Goal: Complete application form: Complete application form

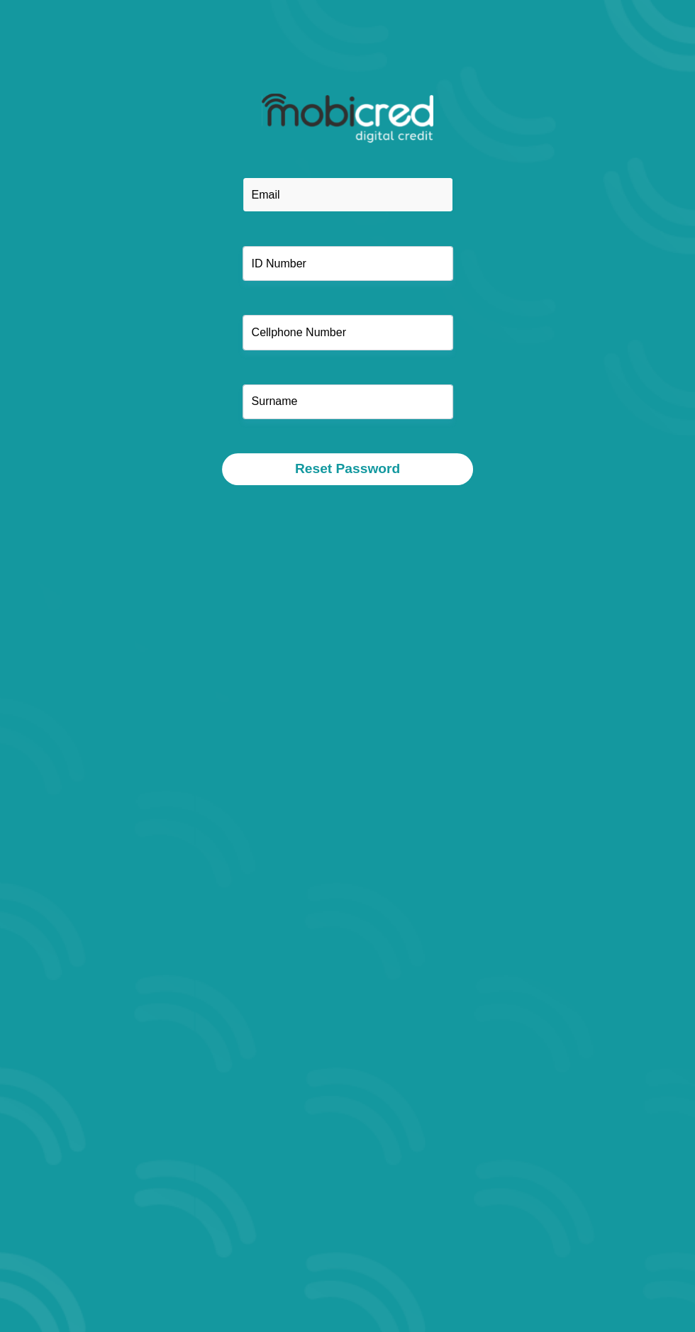
click at [355, 194] on input "email" at bounding box center [348, 194] width 211 height 35
type input "juliantlhekoa@gmail.com"
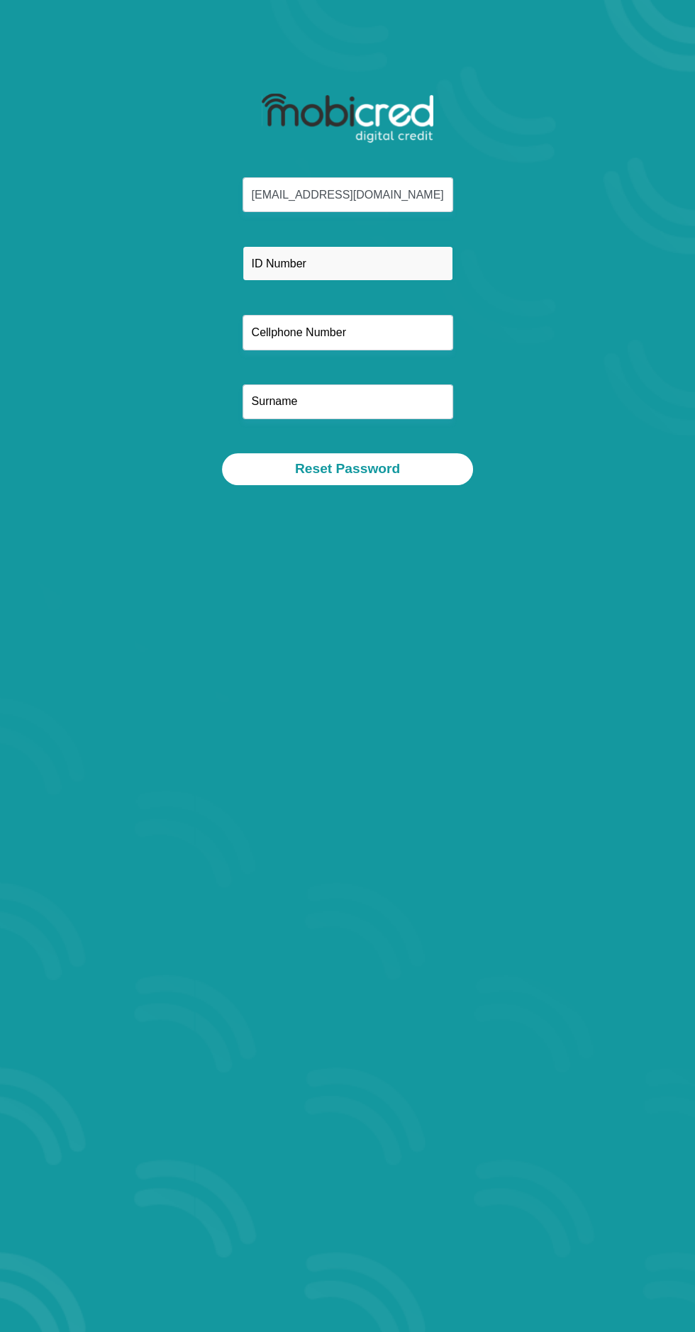
click at [419, 262] on input "text" at bounding box center [348, 263] width 211 height 35
type input "8204170618086"
click at [414, 338] on input "text" at bounding box center [348, 332] width 211 height 35
type input "0834369026"
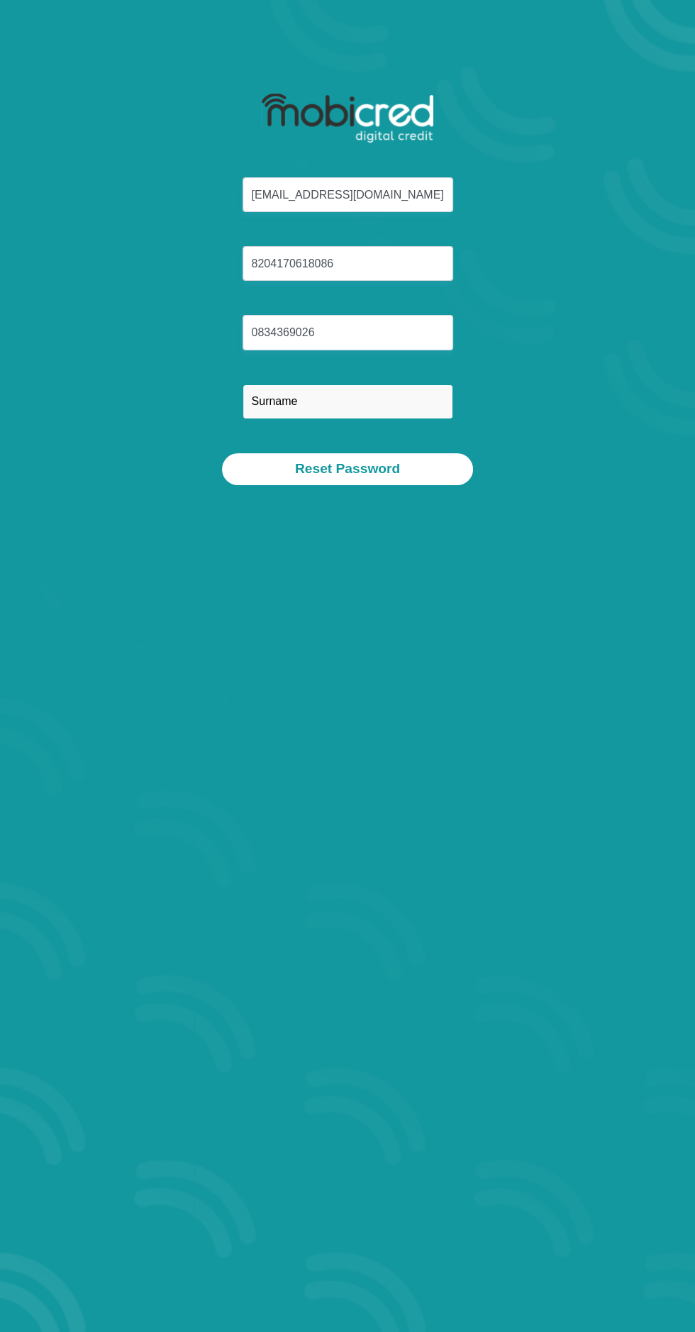
click at [426, 402] on input "text" at bounding box center [348, 401] width 211 height 35
type input "Ntlhekoa"
click at [429, 471] on button "Reset Password" at bounding box center [347, 469] width 251 height 32
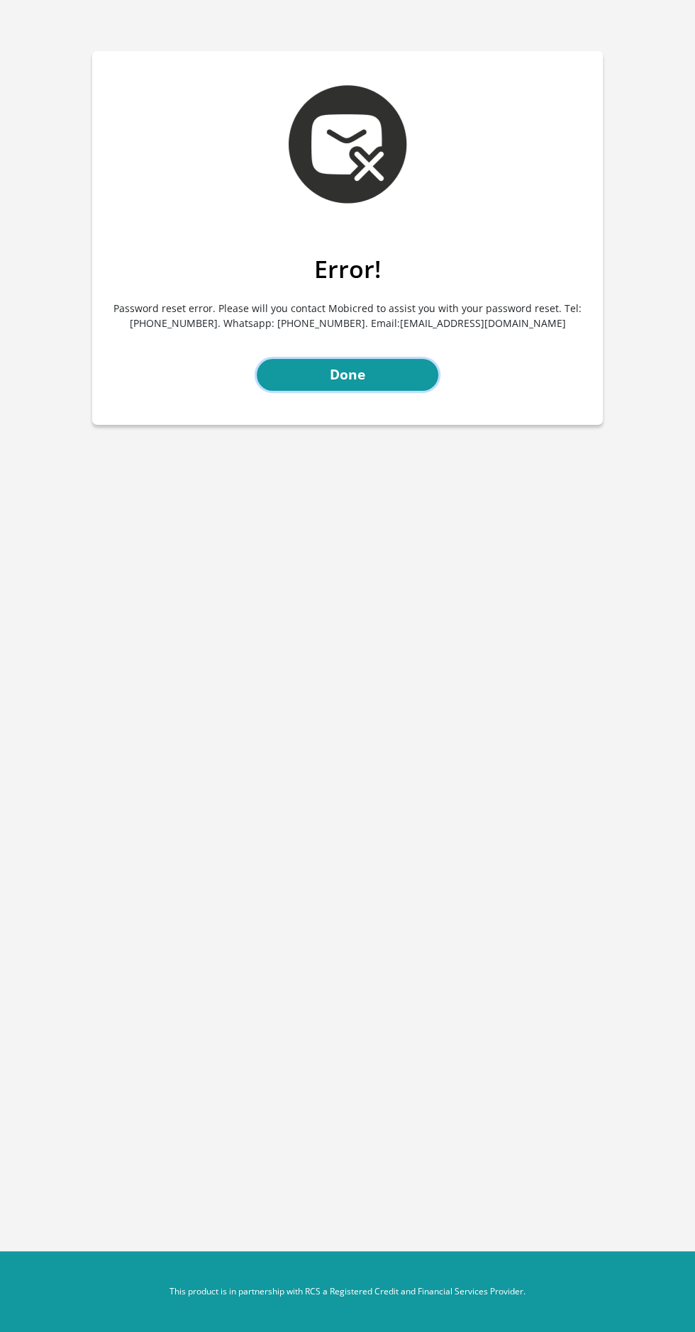
click at [347, 375] on link "Done" at bounding box center [348, 375] width 182 height 32
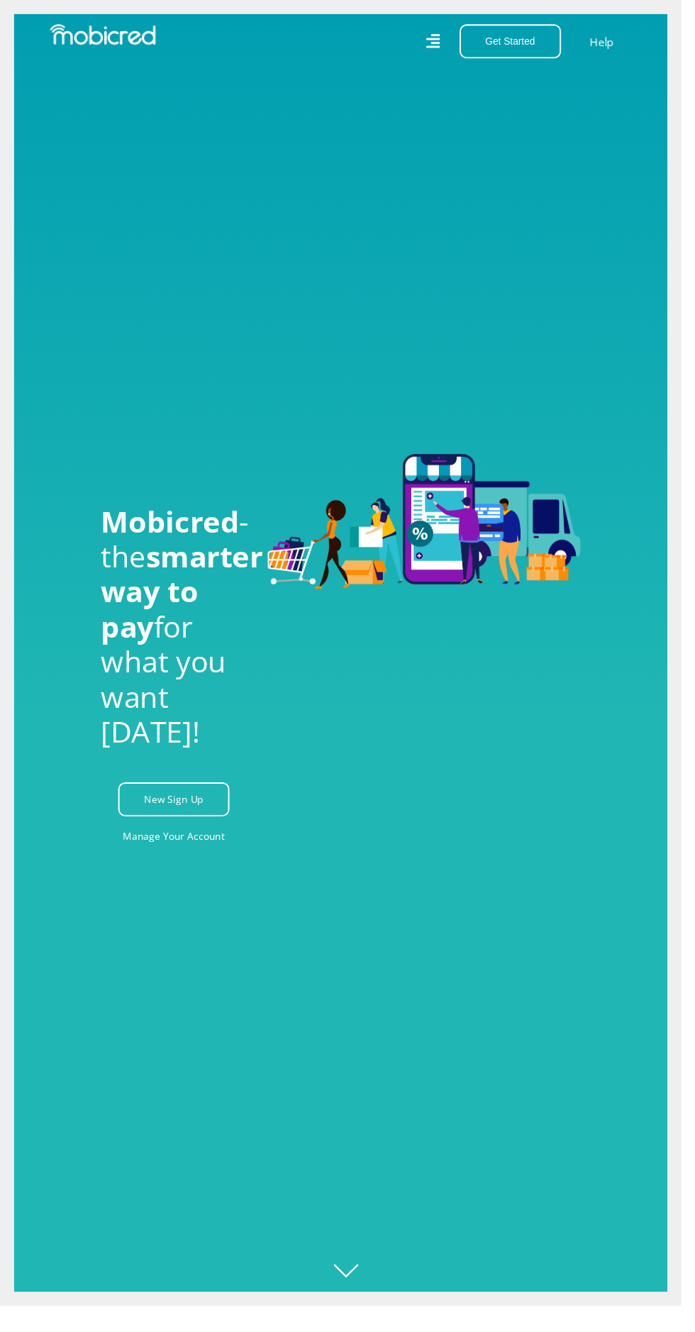
scroll to position [0, 638]
click at [210, 833] on link "New Sign Up" at bounding box center [178, 815] width 114 height 35
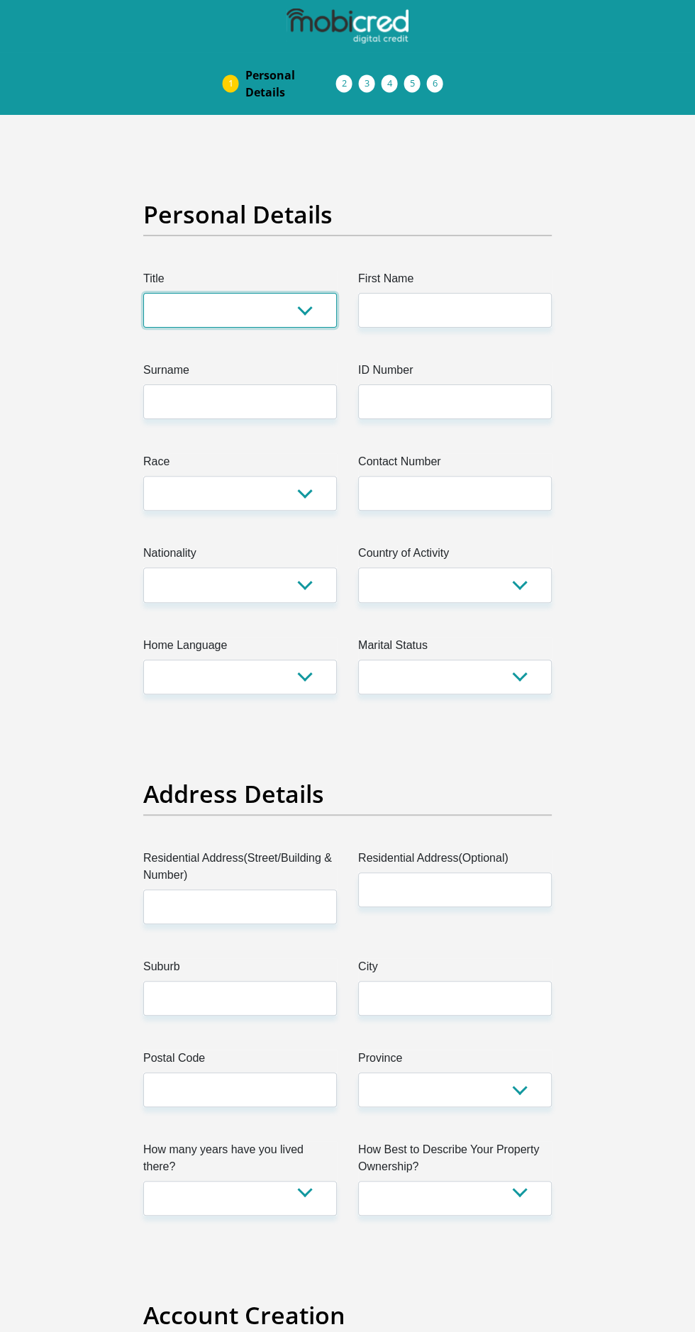
click at [299, 310] on select "Mr Ms Mrs Dr Other" at bounding box center [240, 310] width 194 height 35
select select "Mrs"
click at [143, 293] on select "Mr Ms Mrs Dr Other" at bounding box center [240, 310] width 194 height 35
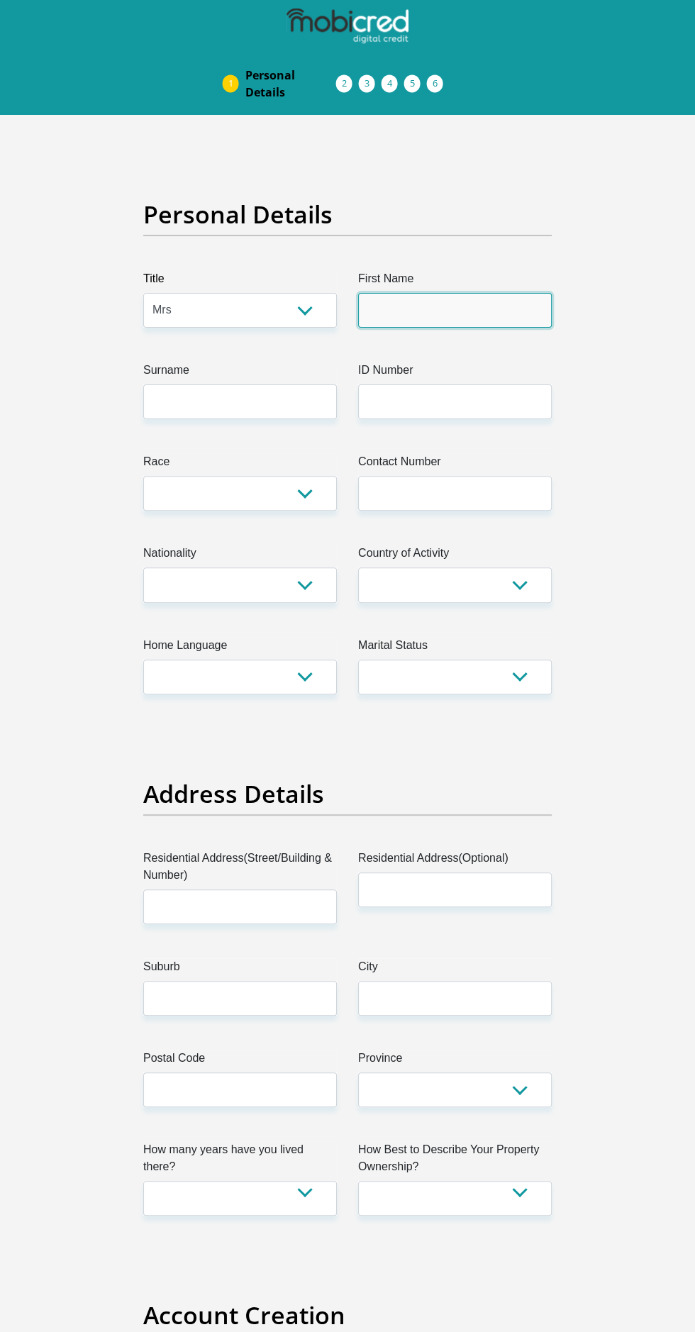
click at [503, 309] on input "First Name" at bounding box center [455, 310] width 194 height 35
type input "Julia"
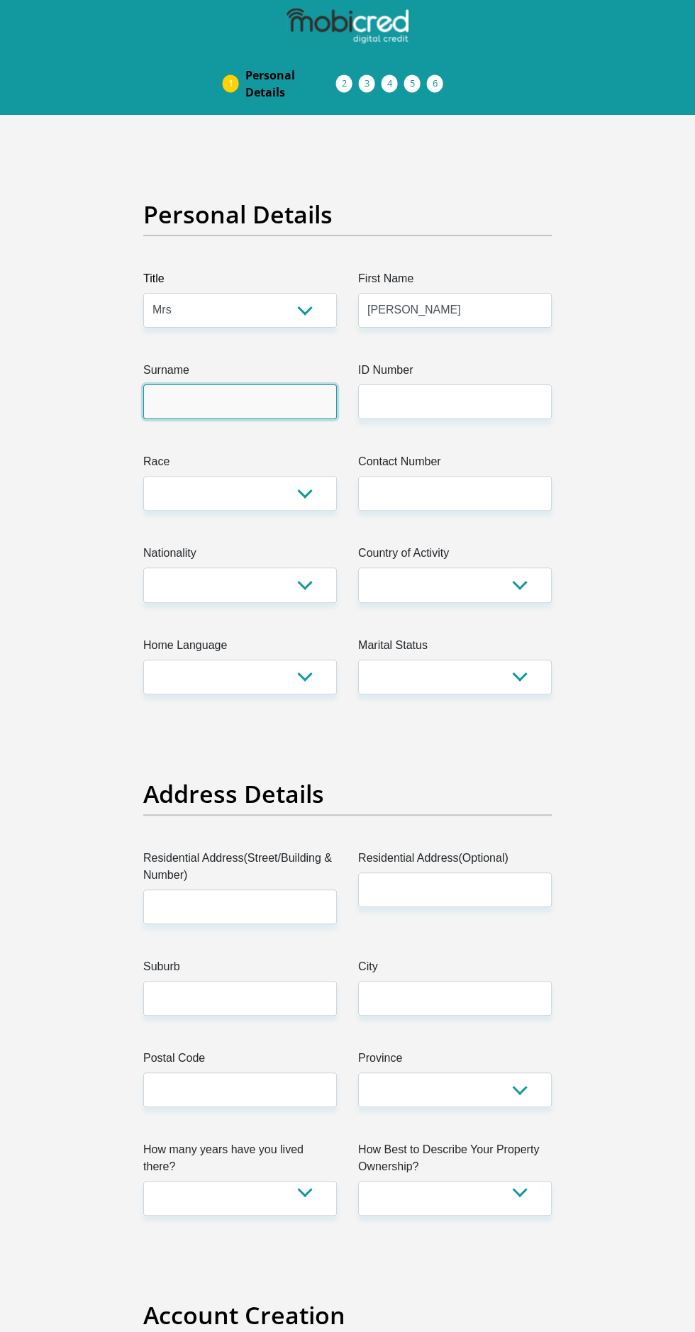
type input "Ntlhekoa"
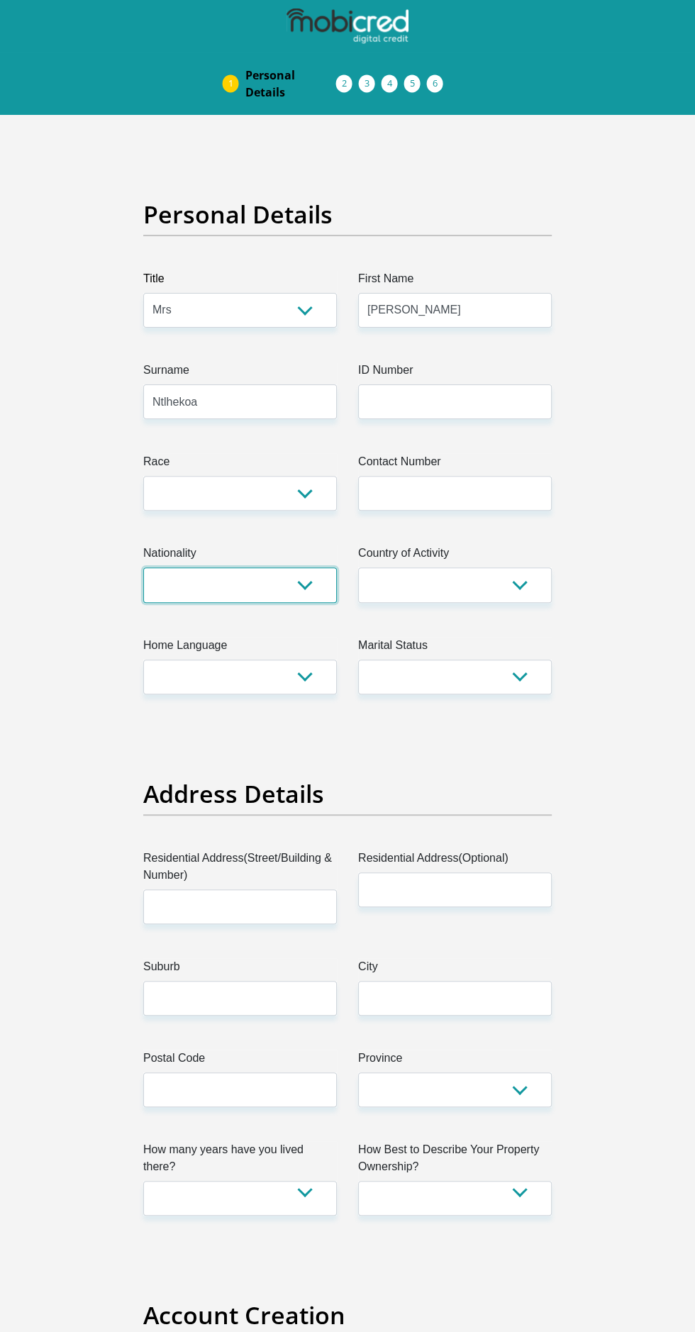
select select "ZAF"
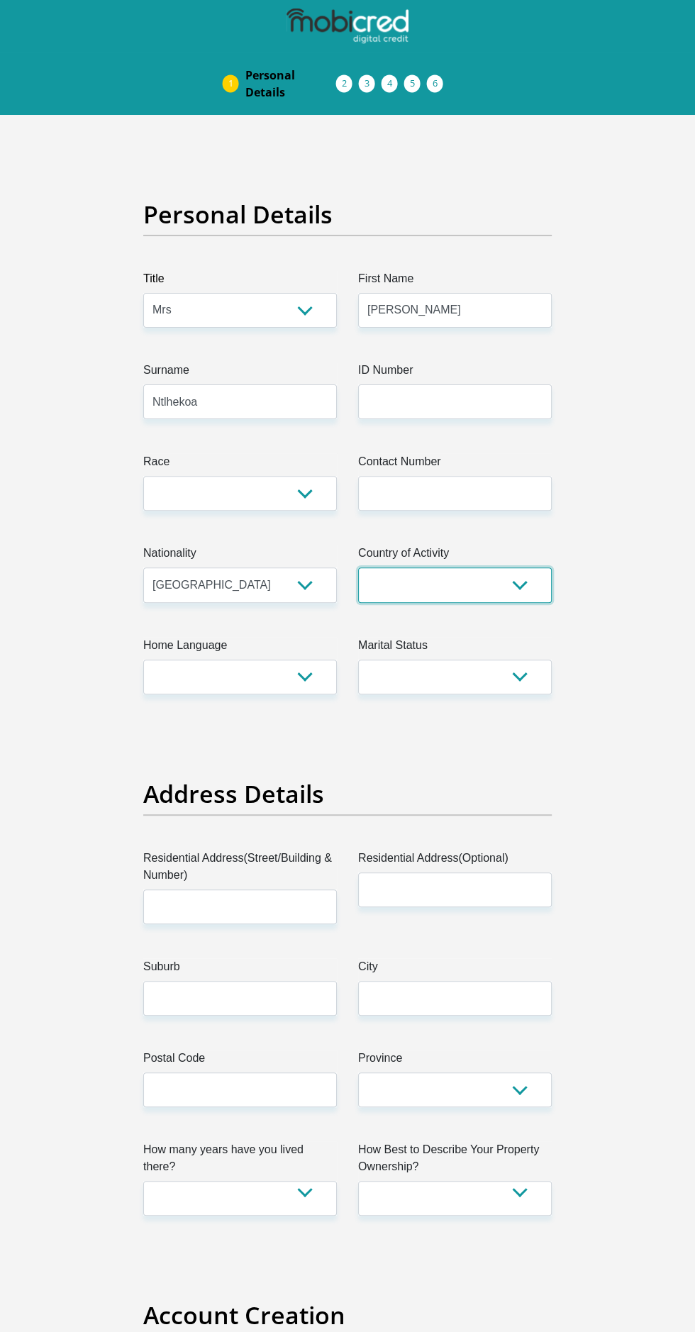
select select "ZAF"
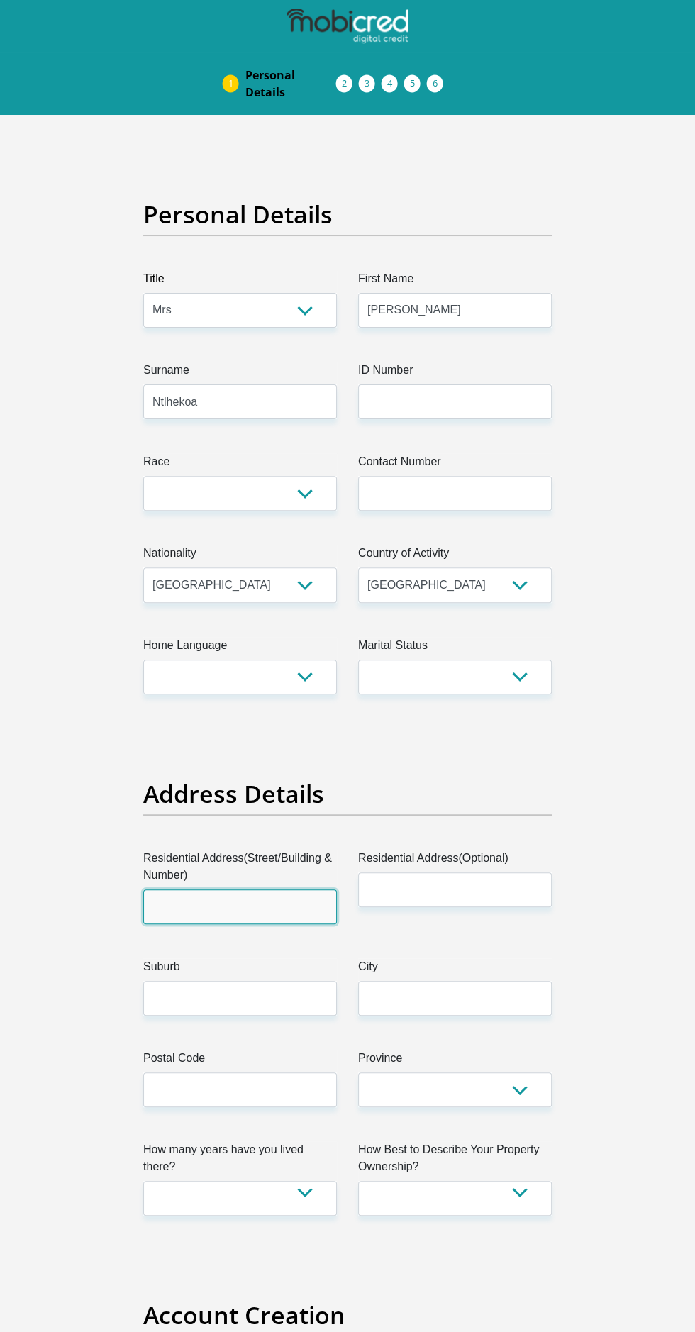
type input "7341 Tshepiso Phase5"
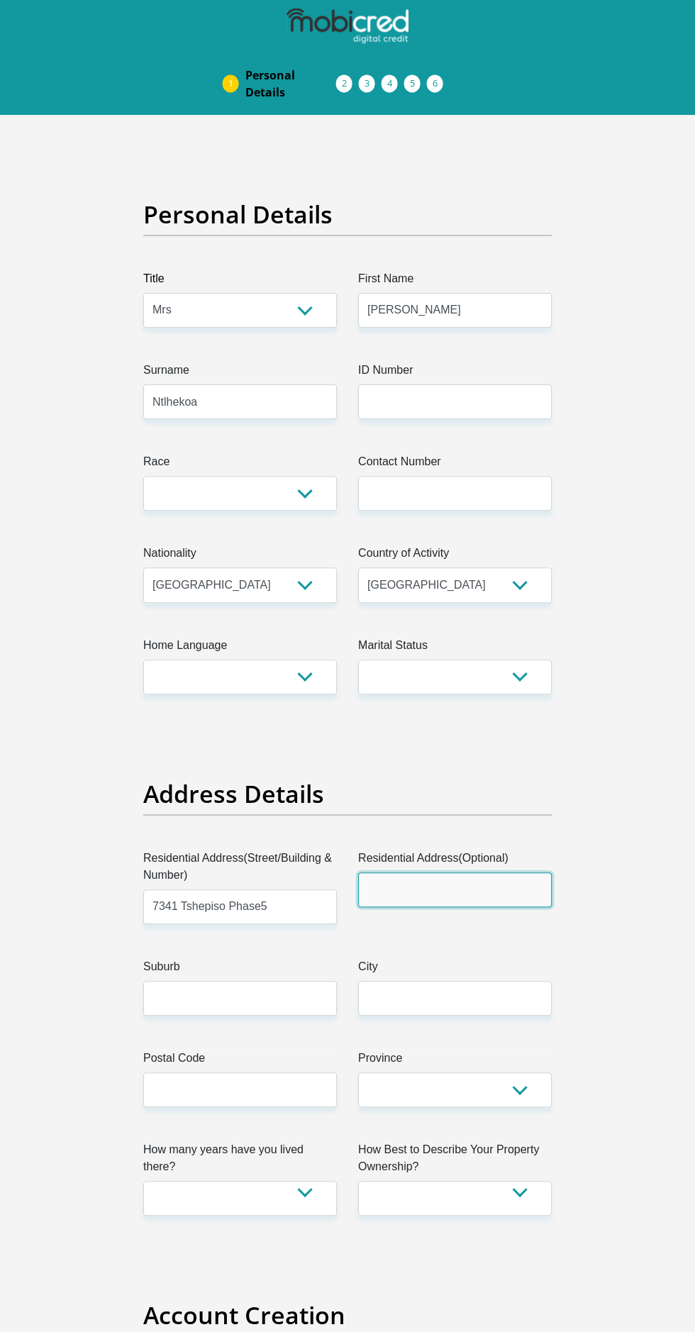
type input "Sharpeville"
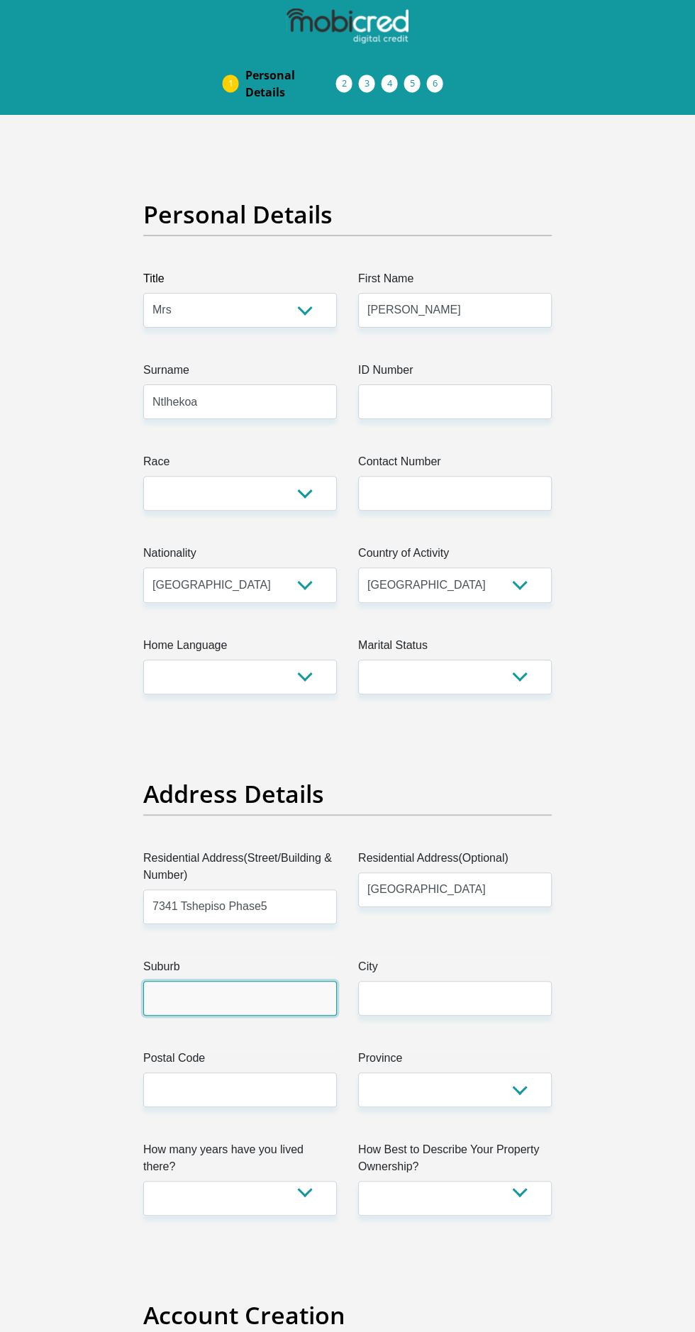
type input "Vereeniging"
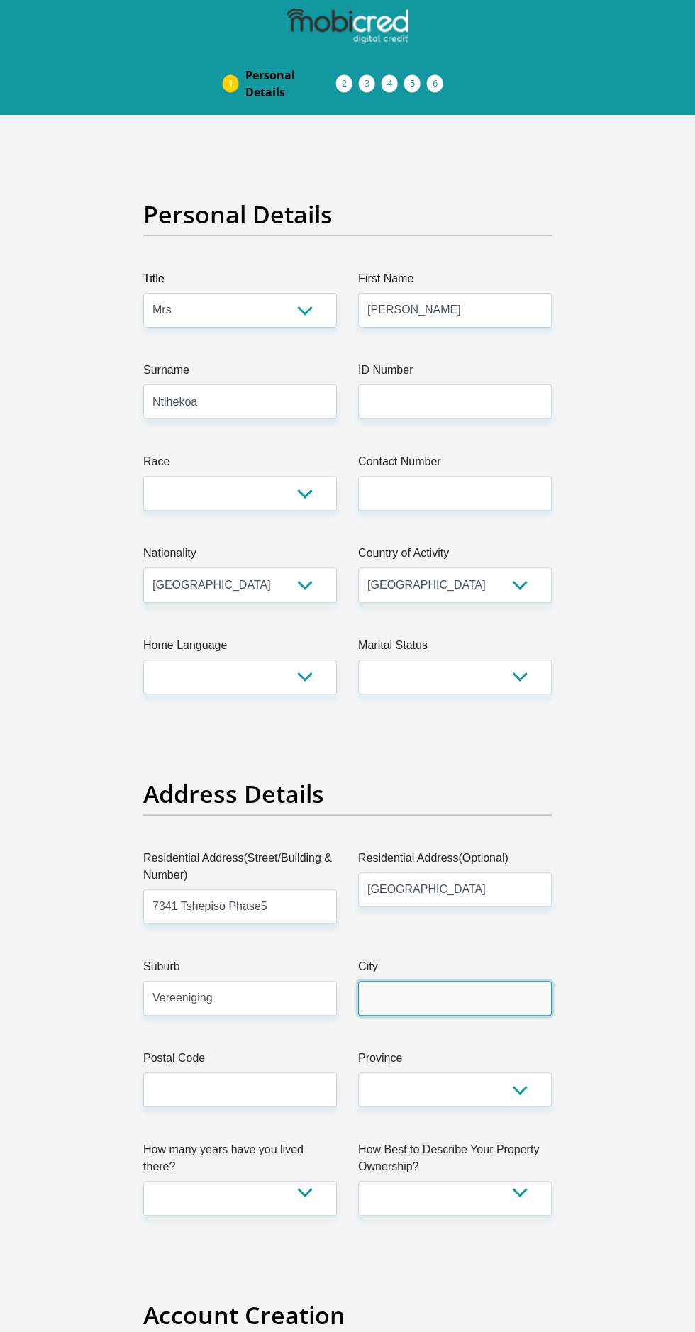
type input "Vereeniging"
type input "1928"
click at [464, 497] on input "Contact Number" at bounding box center [455, 493] width 194 height 35
type input "0834369026"
click at [256, 487] on select "Black Coloured Indian White Other" at bounding box center [240, 493] width 194 height 35
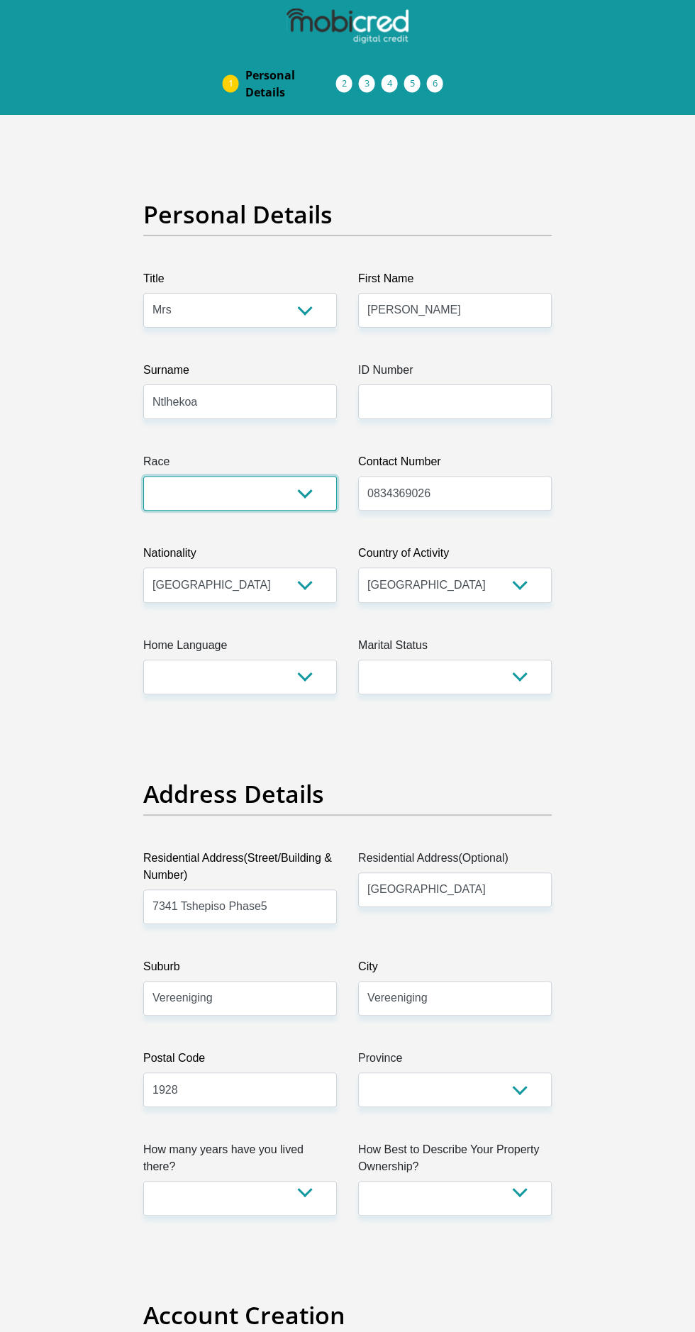
select select "1"
click at [143, 476] on select "Black Coloured Indian White Other" at bounding box center [240, 493] width 194 height 35
click at [277, 675] on select "Afrikaans English Sepedi South Ndebele Southern Sotho Swati Tsonga Tswana Venda…" at bounding box center [240, 677] width 194 height 35
select select "tsn"
click at [143, 660] on select "Afrikaans English Sepedi South Ndebele Southern Sotho Swati Tsonga Tswana Venda…" at bounding box center [240, 677] width 194 height 35
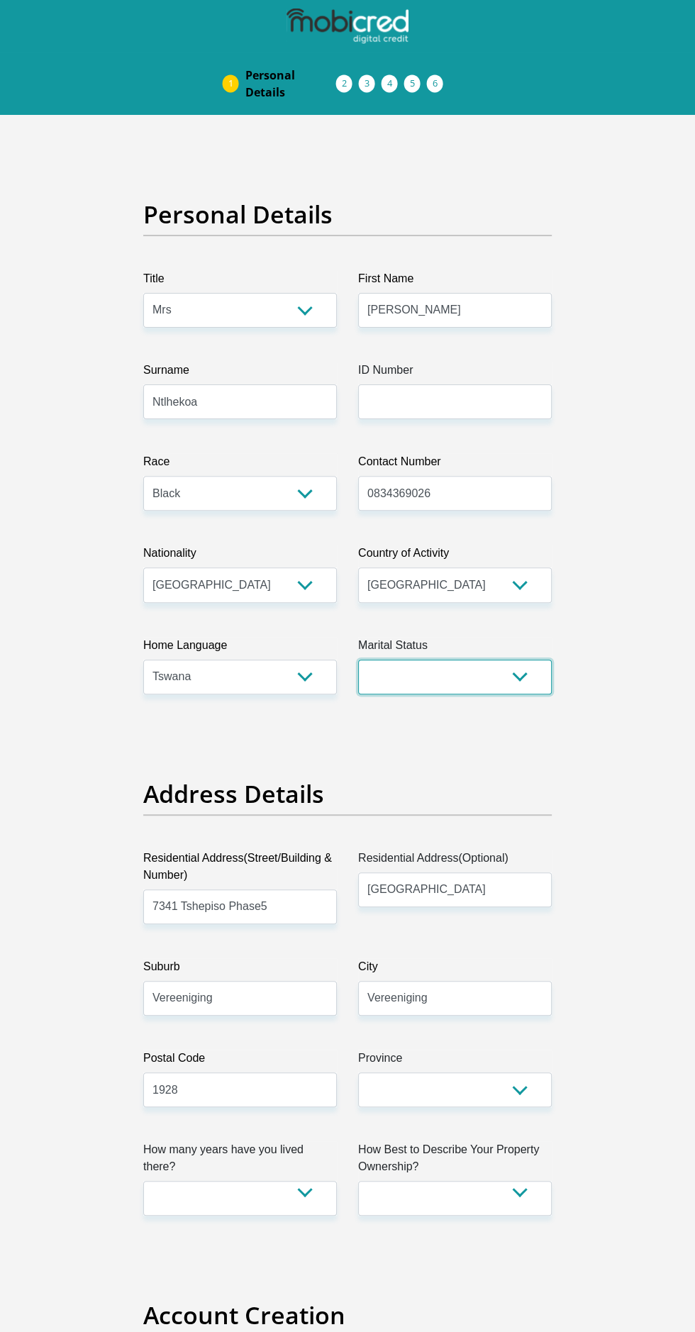
click at [488, 678] on select "Married ANC Single Divorced Widowed Married COP or Customary Law" at bounding box center [455, 677] width 194 height 35
select select "1"
click at [358, 660] on select "Married ANC Single Divorced Widowed Married COP or Customary Law" at bounding box center [455, 677] width 194 height 35
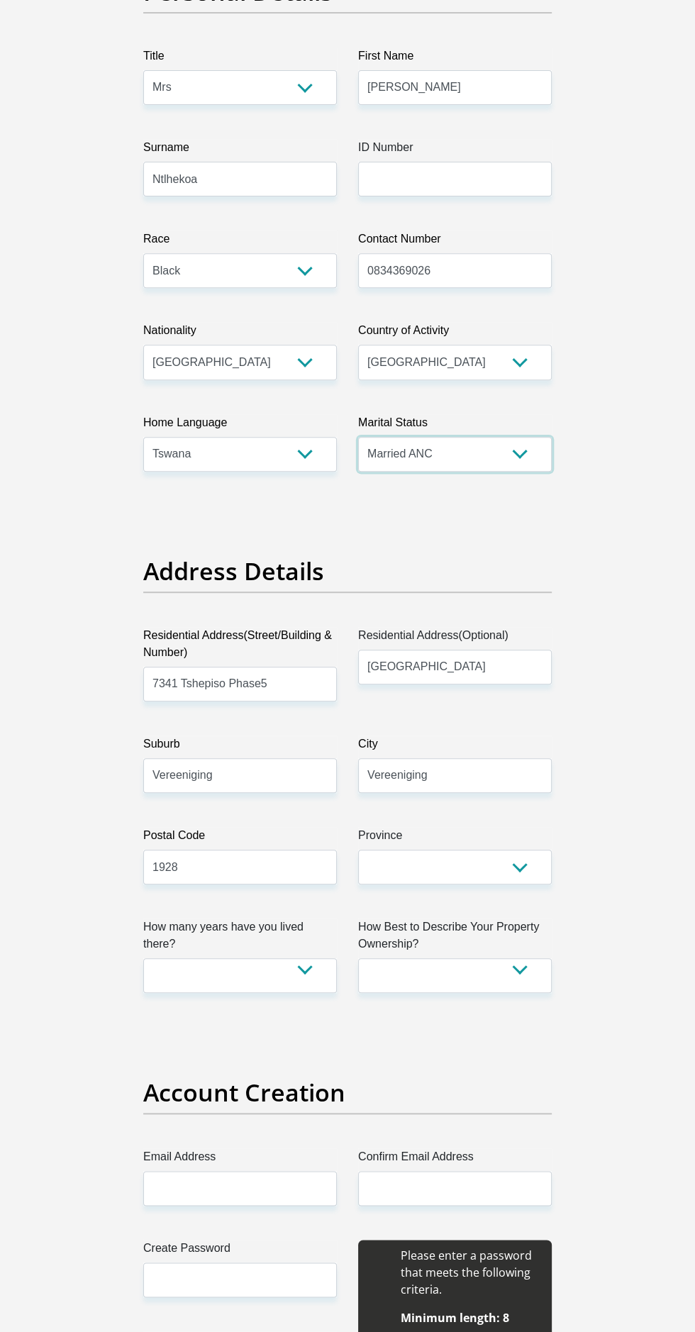
scroll to position [224, 0]
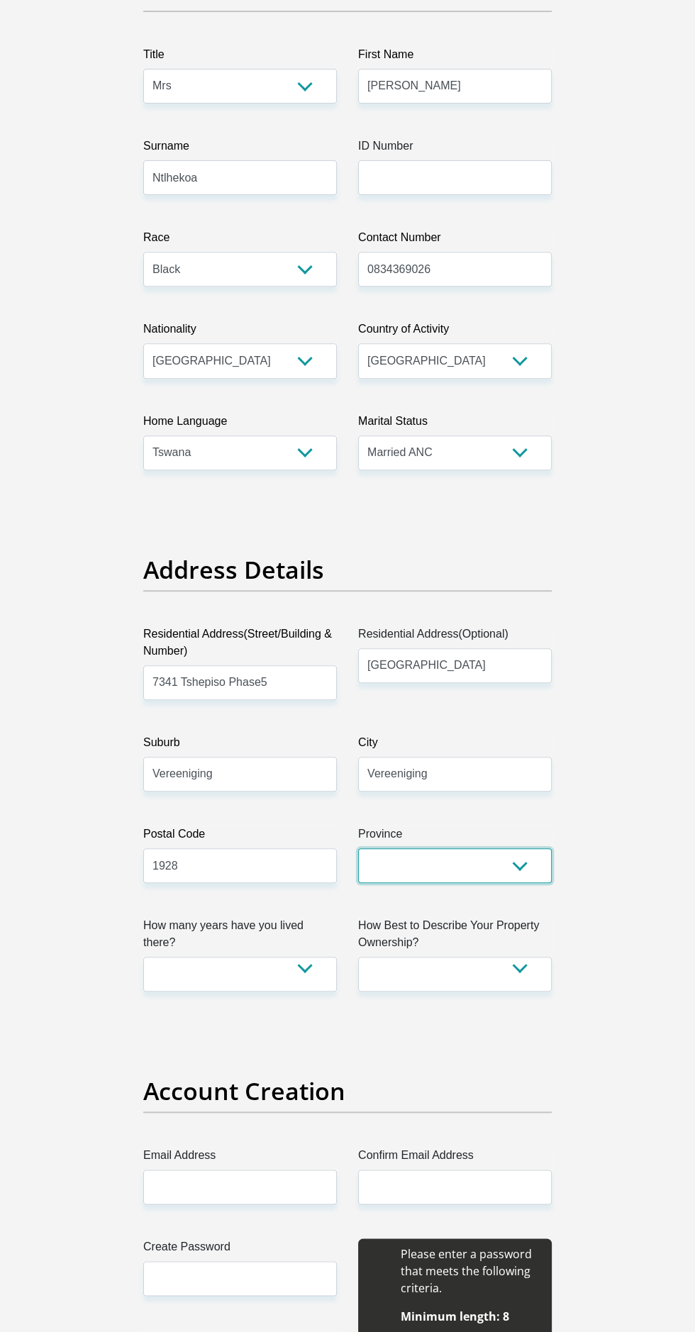
click at [508, 865] on select "Eastern Cape Free State Gauteng KwaZulu-Natal Limpopo Mpumalanga Northern Cape …" at bounding box center [455, 865] width 194 height 35
select select "Gauteng"
click at [358, 848] on select "Eastern Cape Free State Gauteng KwaZulu-Natal Limpopo Mpumalanga Northern Cape …" at bounding box center [455, 865] width 194 height 35
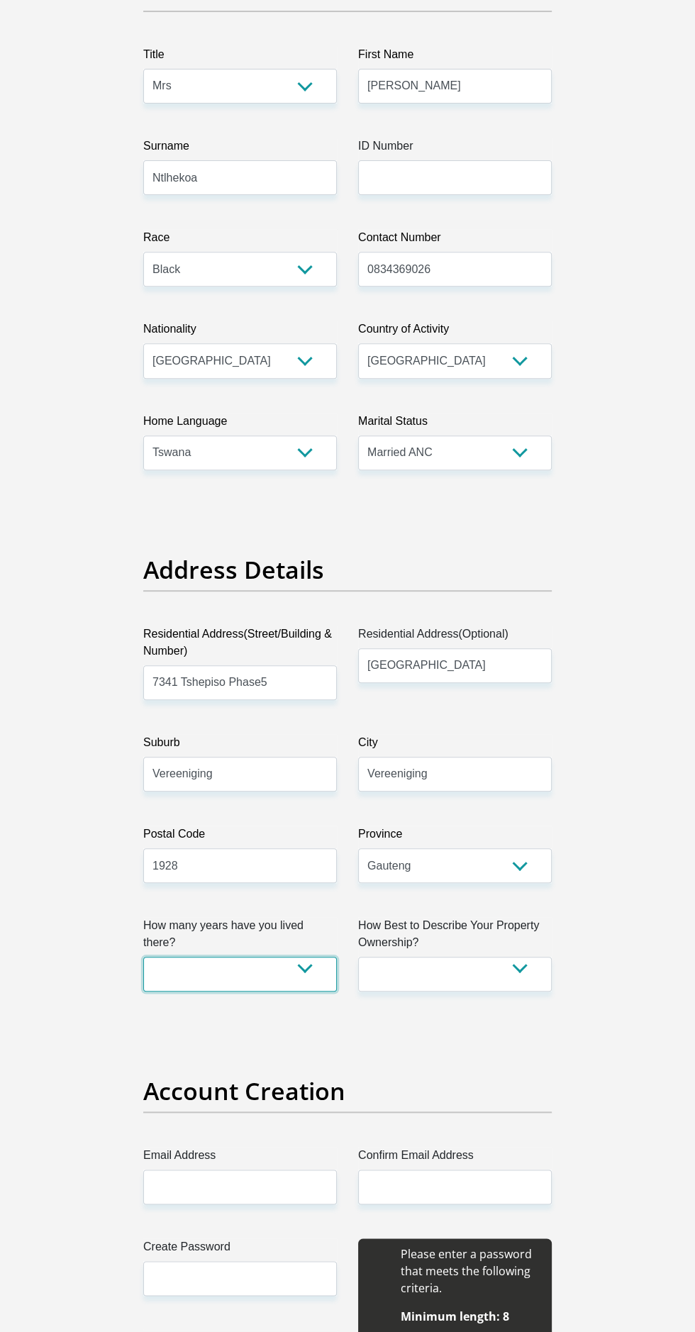
click at [314, 963] on select "less than 1 year 1-3 years 3-5 years 5+ years" at bounding box center [240, 974] width 194 height 35
click at [322, 960] on select "less than 1 year 1-3 years 3-5 years 5+ years" at bounding box center [240, 974] width 194 height 35
select select "5"
click at [143, 957] on select "less than 1 year 1-3 years 3-5 years 5+ years" at bounding box center [240, 974] width 194 height 35
click at [546, 975] on select "Owned Rented Family Owned Company Dwelling" at bounding box center [455, 974] width 194 height 35
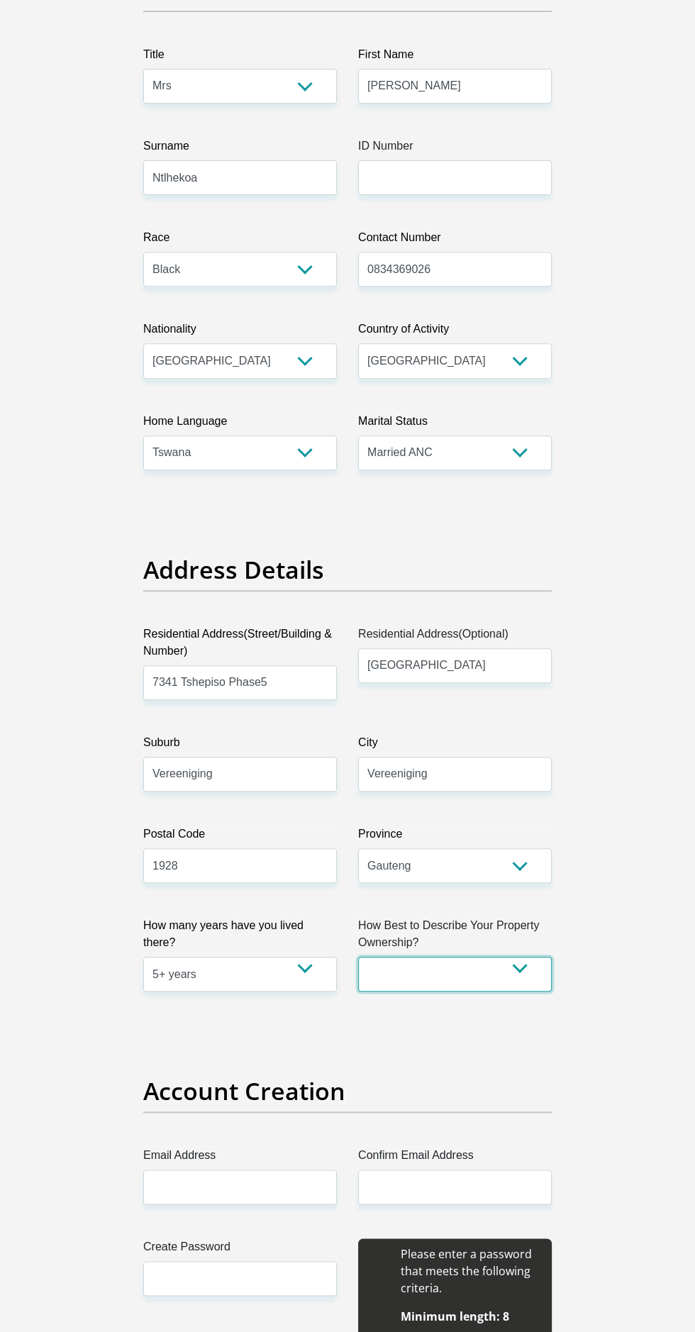
select select "Rented"
click at [358, 957] on select "Owned Rented Family Owned Company Dwelling" at bounding box center [455, 974] width 194 height 35
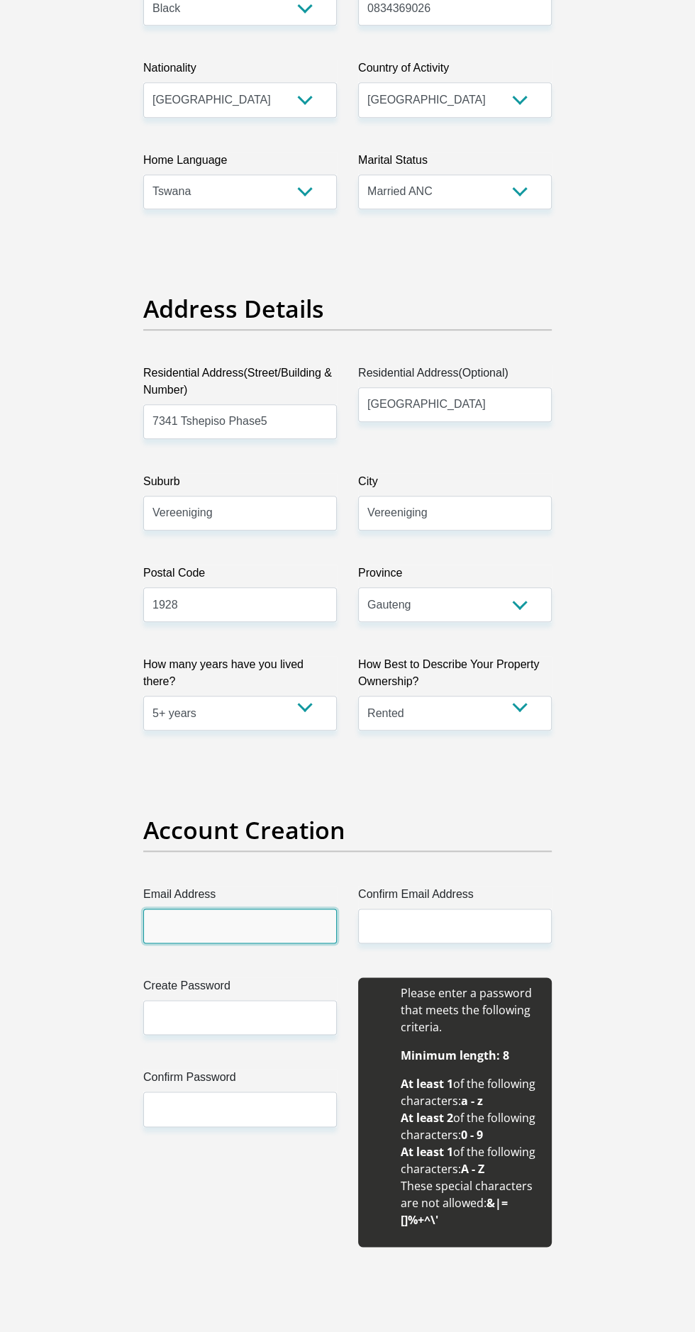
click at [275, 925] on input "Email Address" at bounding box center [240, 926] width 194 height 35
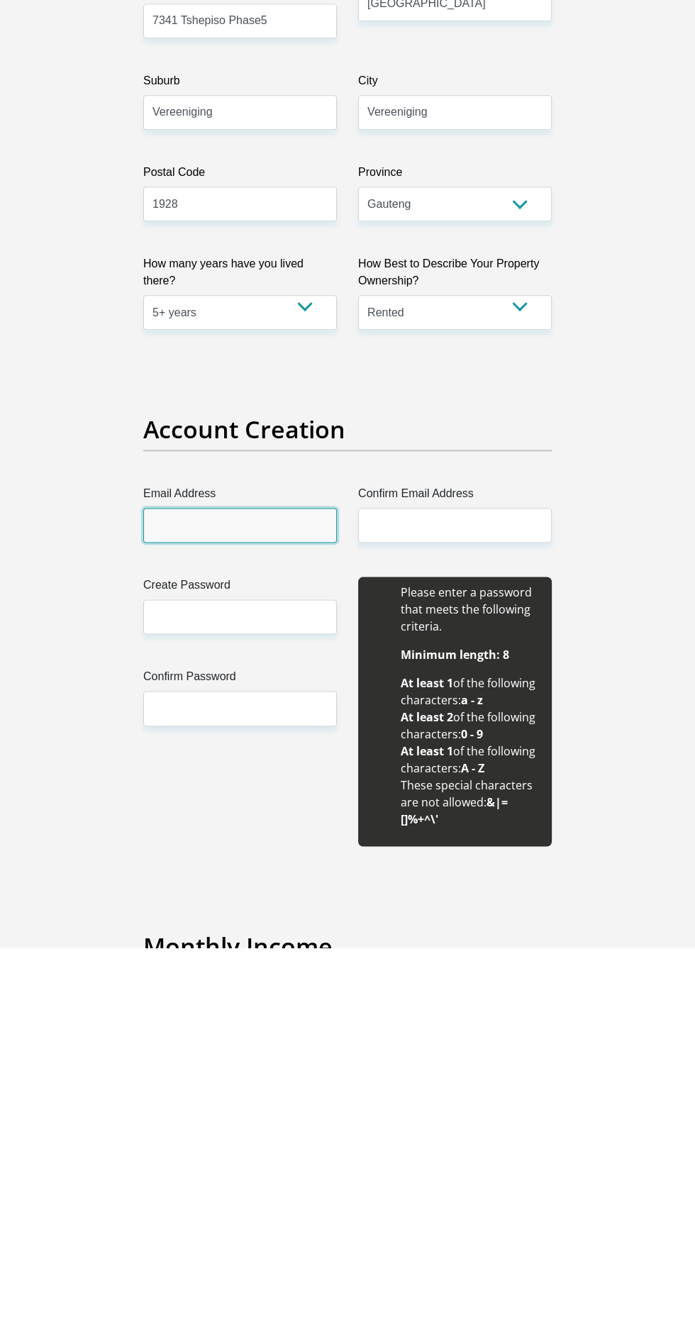
scroll to position [502, 0]
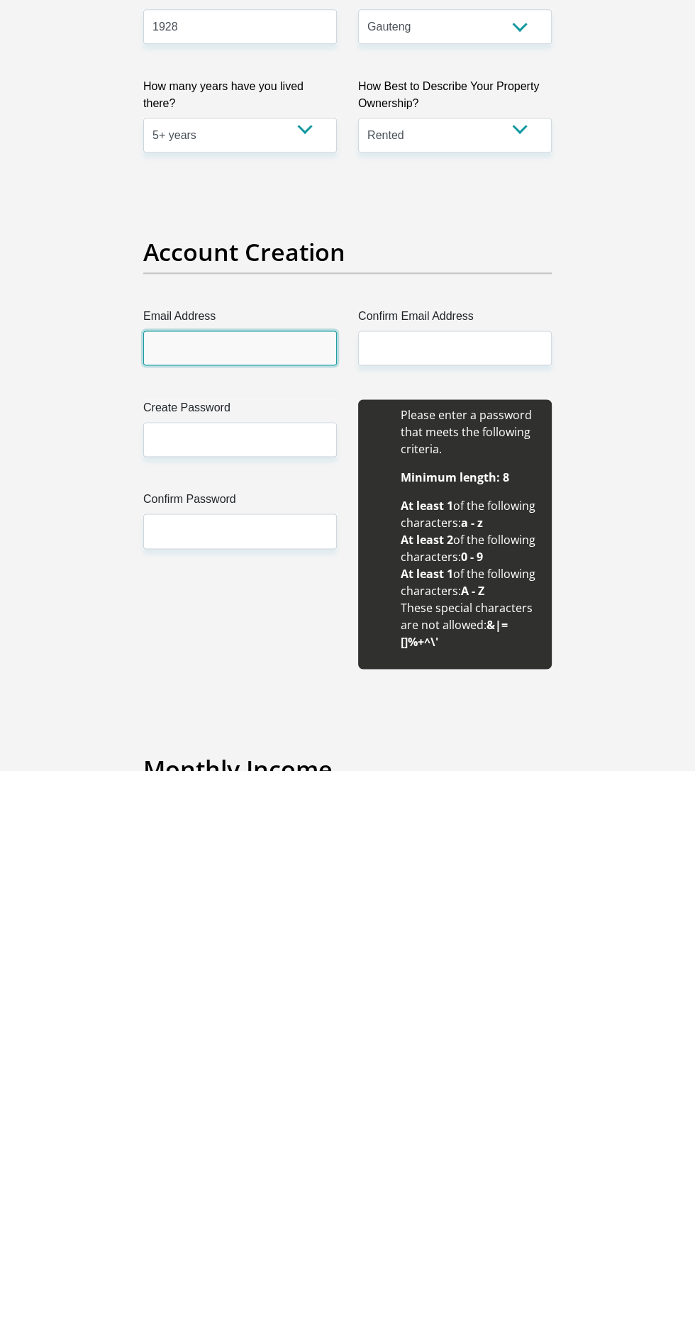
type input "JULIANTLHEKOA@GMAIL.COM"
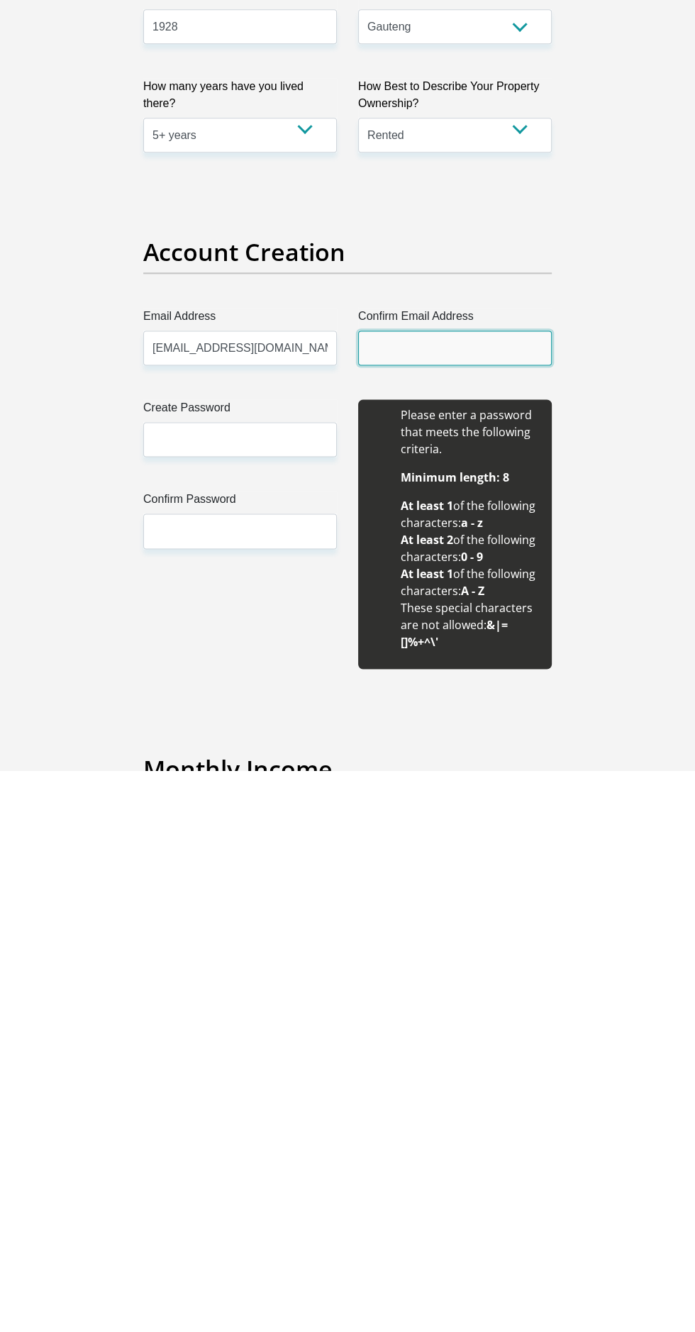
type input "JULIANTLHEKOA@GMAIL.COM"
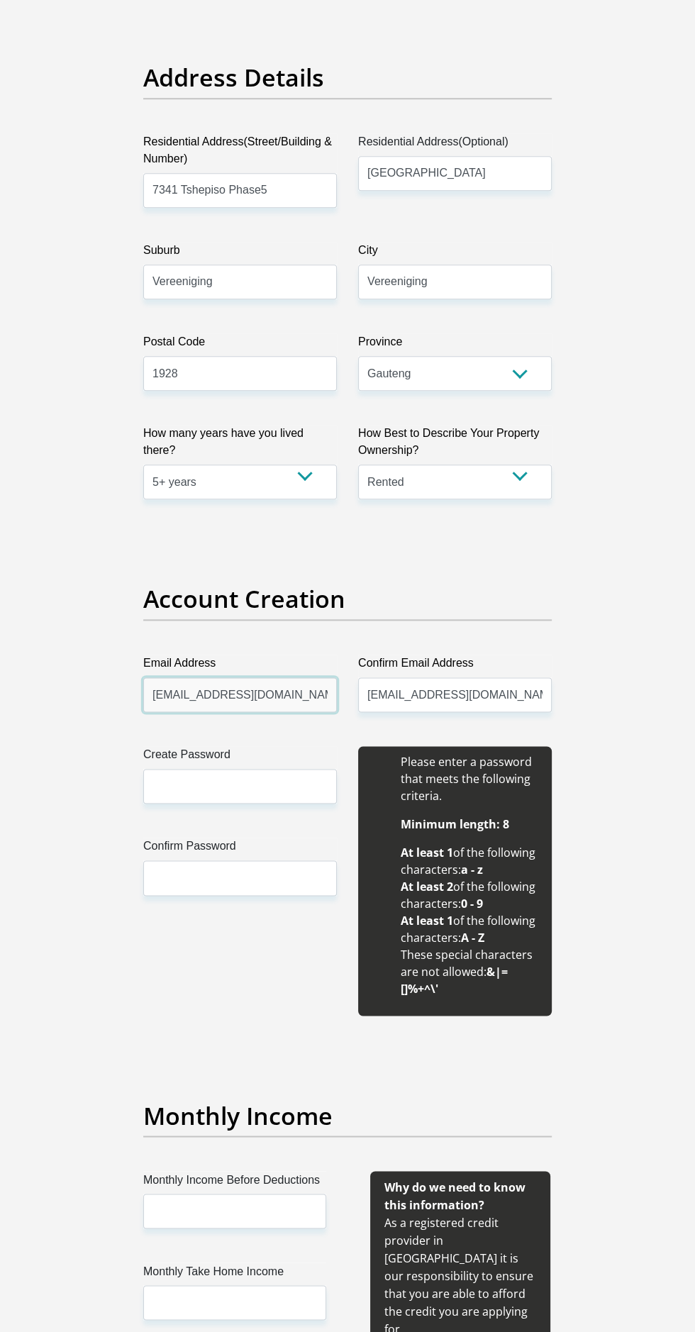
scroll to position [720, 0]
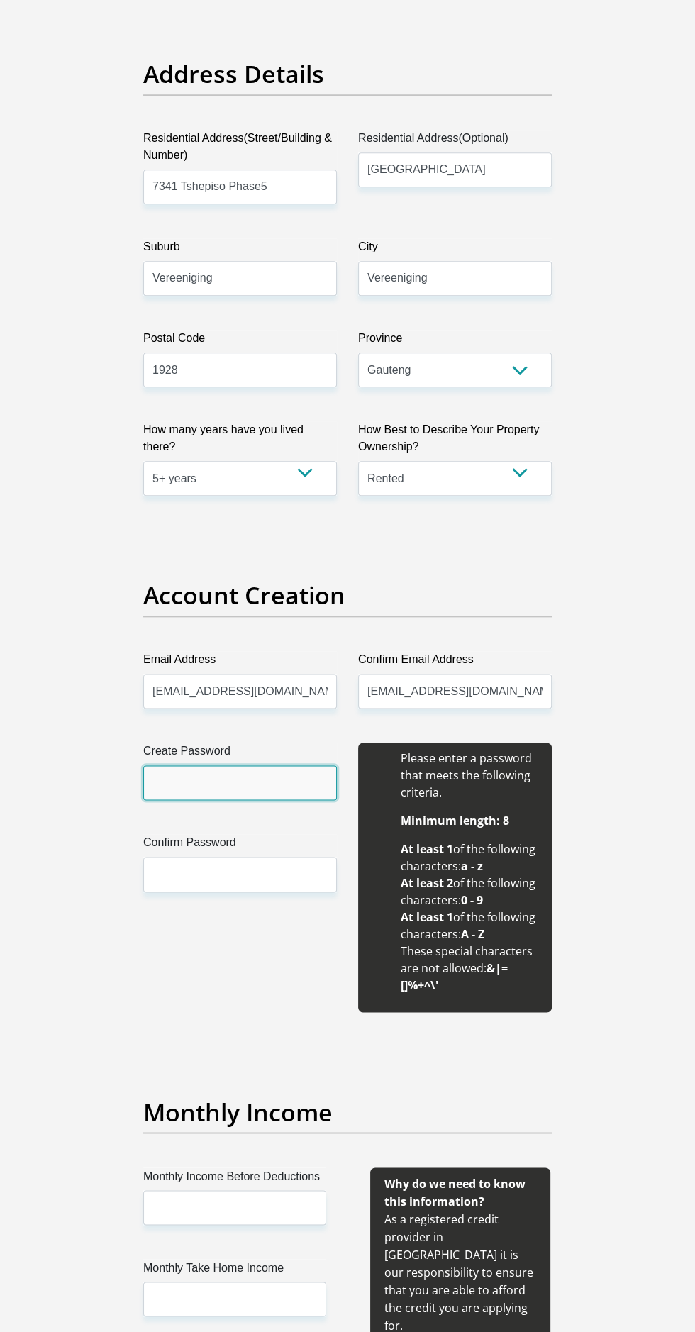
click at [292, 782] on input "Create Password" at bounding box center [240, 782] width 194 height 35
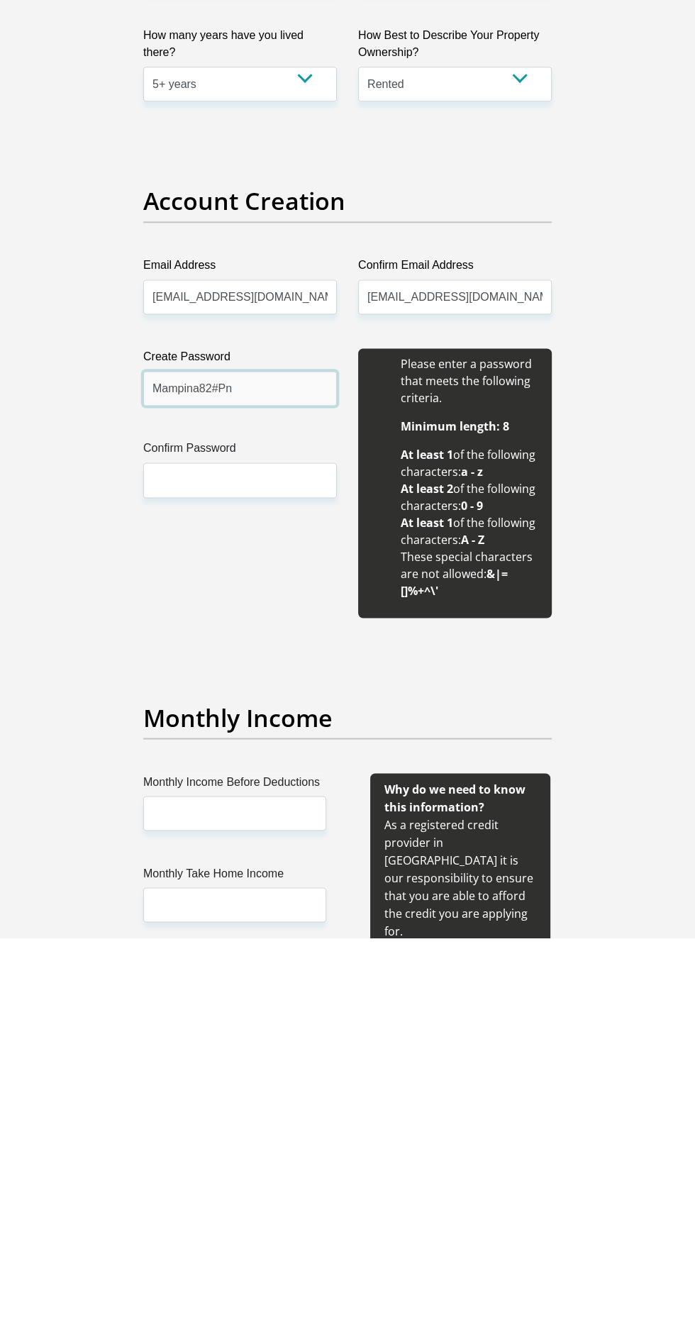
type input "Mampina82#Pn"
click at [277, 880] on input "Confirm Password" at bounding box center [240, 874] width 194 height 35
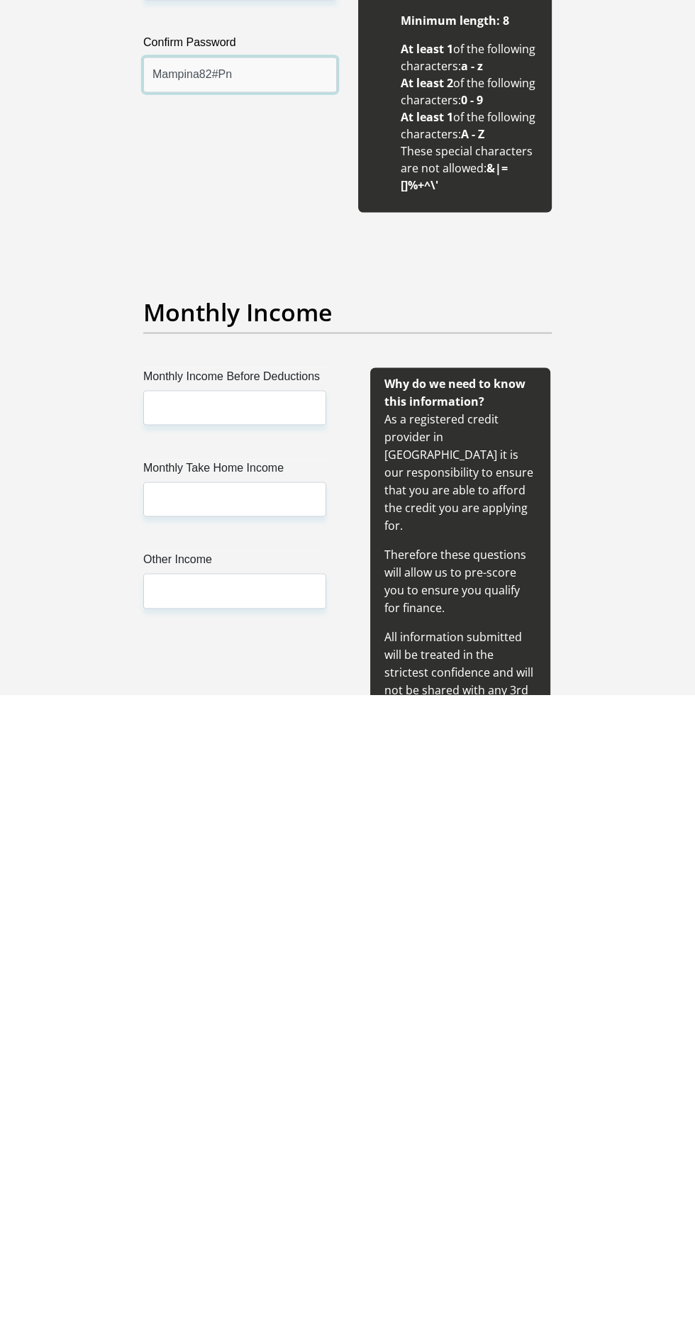
type input "Mampina82#Pn"
click at [310, 1046] on input "Monthly Income Before Deductions" at bounding box center [234, 1045] width 183 height 35
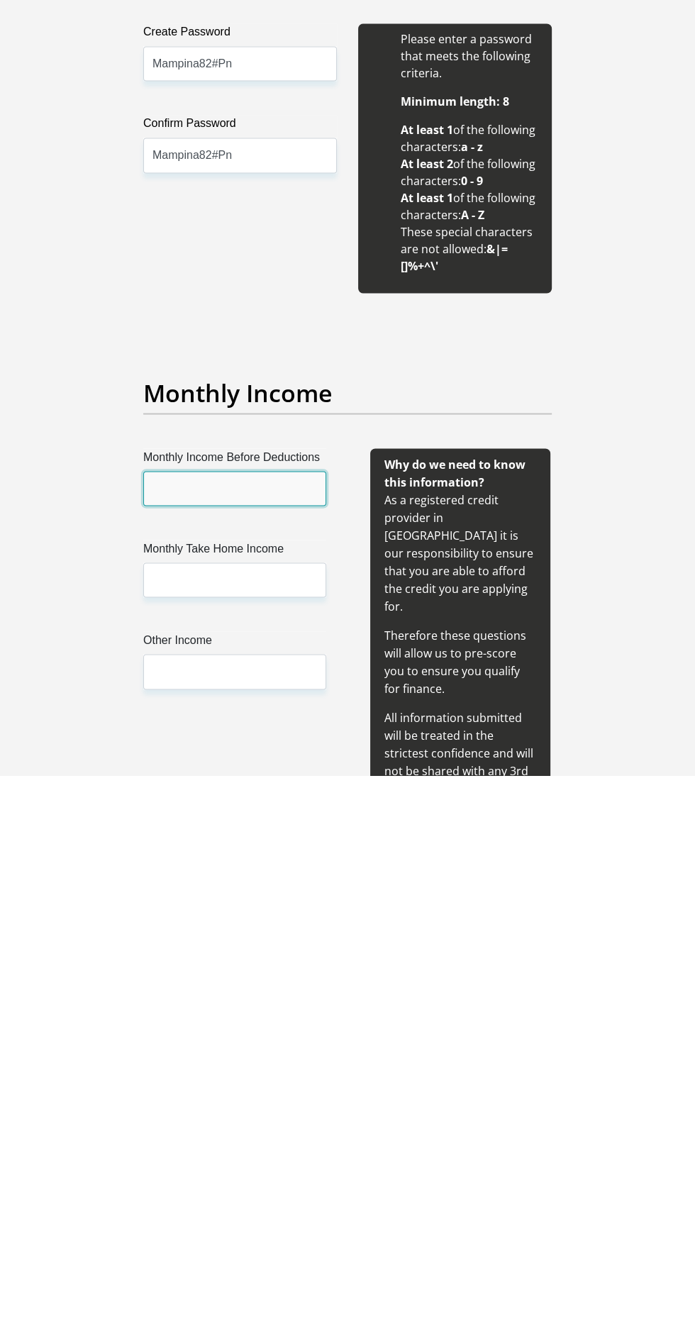
scroll to position [882, 0]
type input "4000"
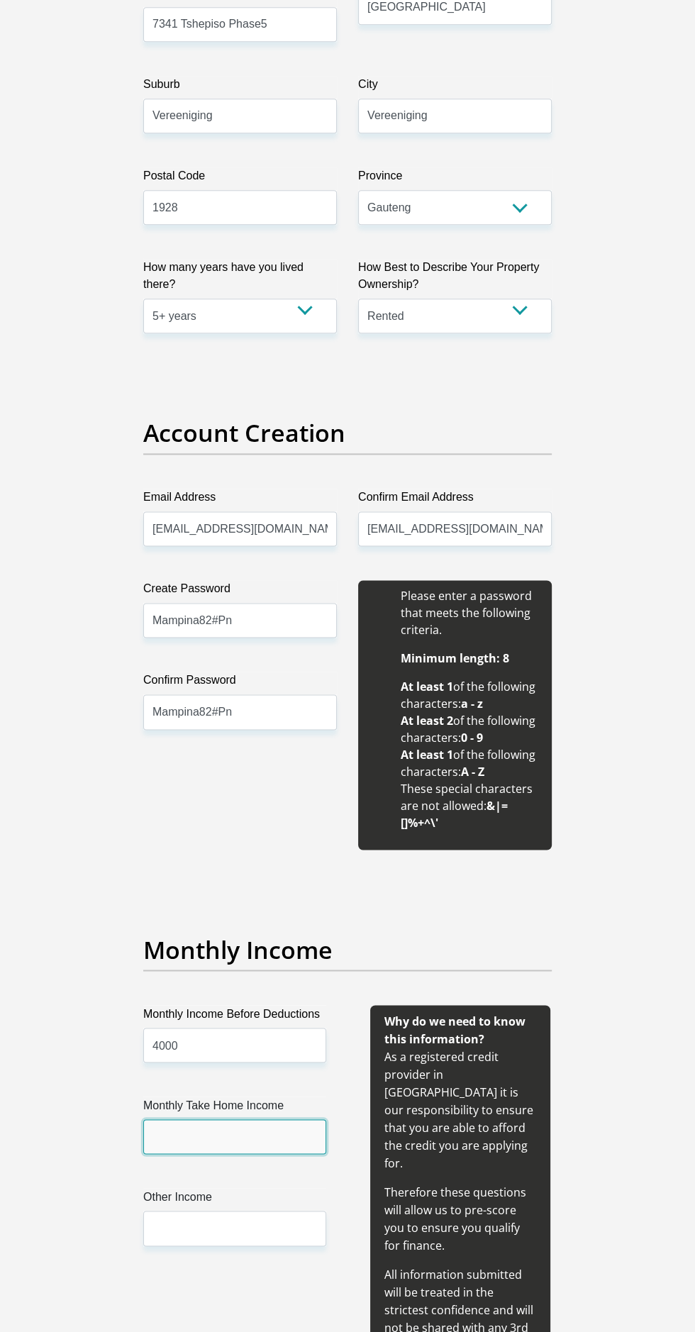
click at [291, 1140] on input "Monthly Take Home Income" at bounding box center [234, 1136] width 183 height 35
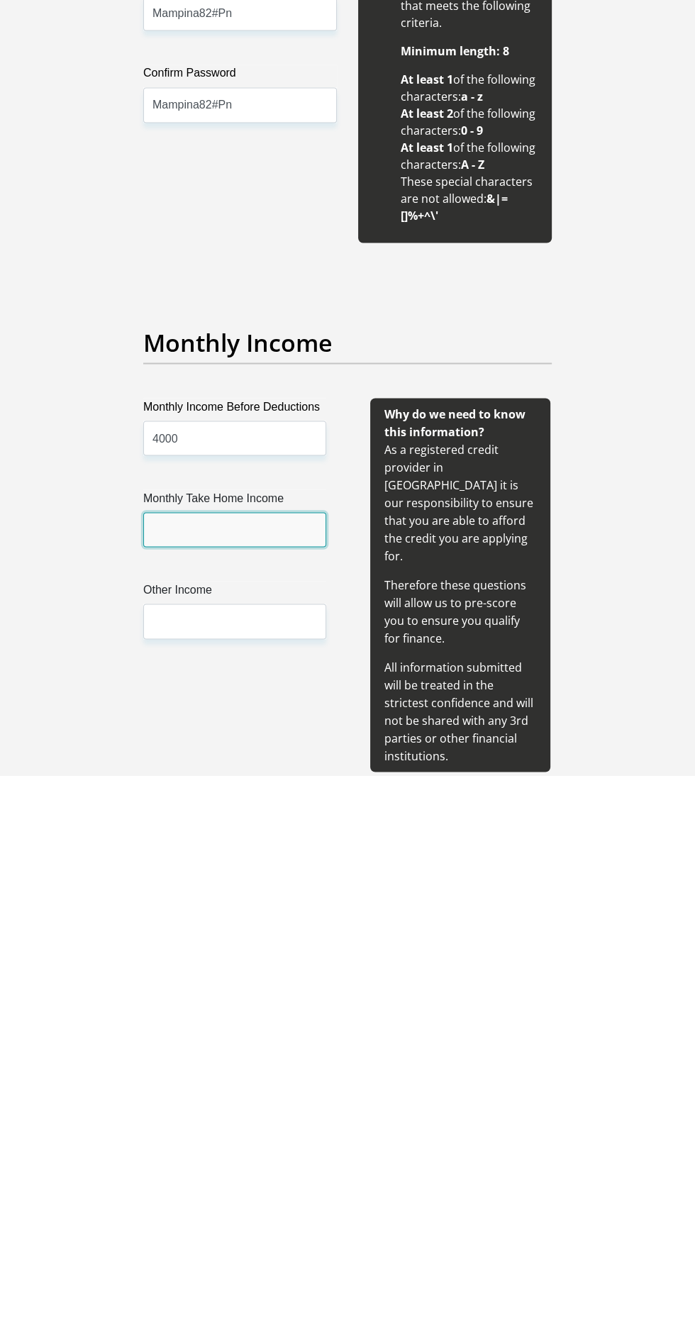
scroll to position [1073, 0]
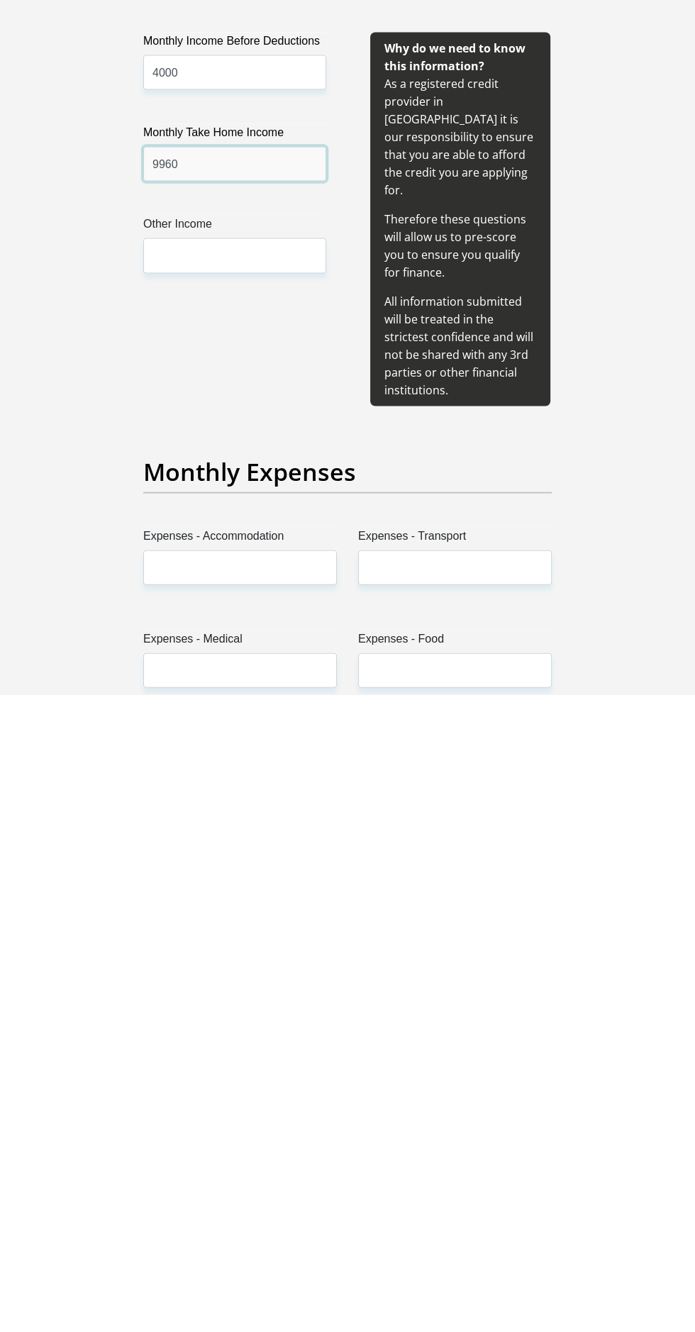
type input "9960"
click at [261, 892] on input "Other Income" at bounding box center [234, 893] width 183 height 35
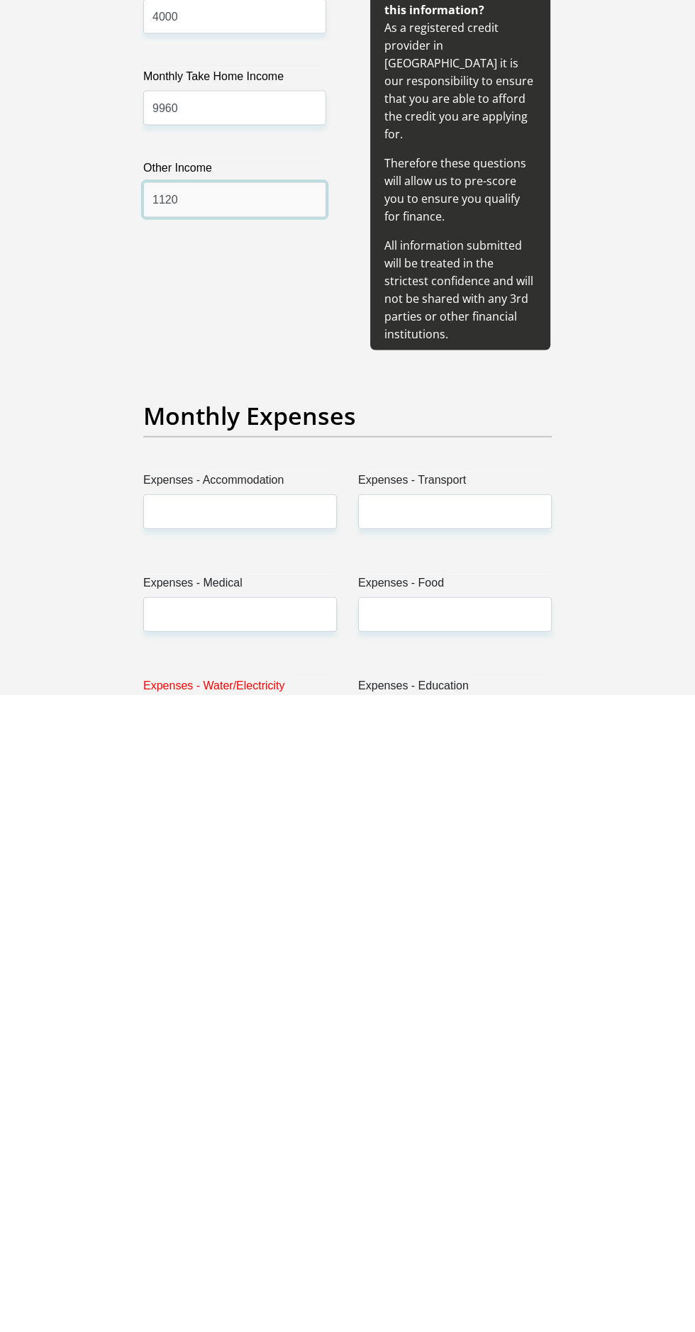
scroll to position [1281, 0]
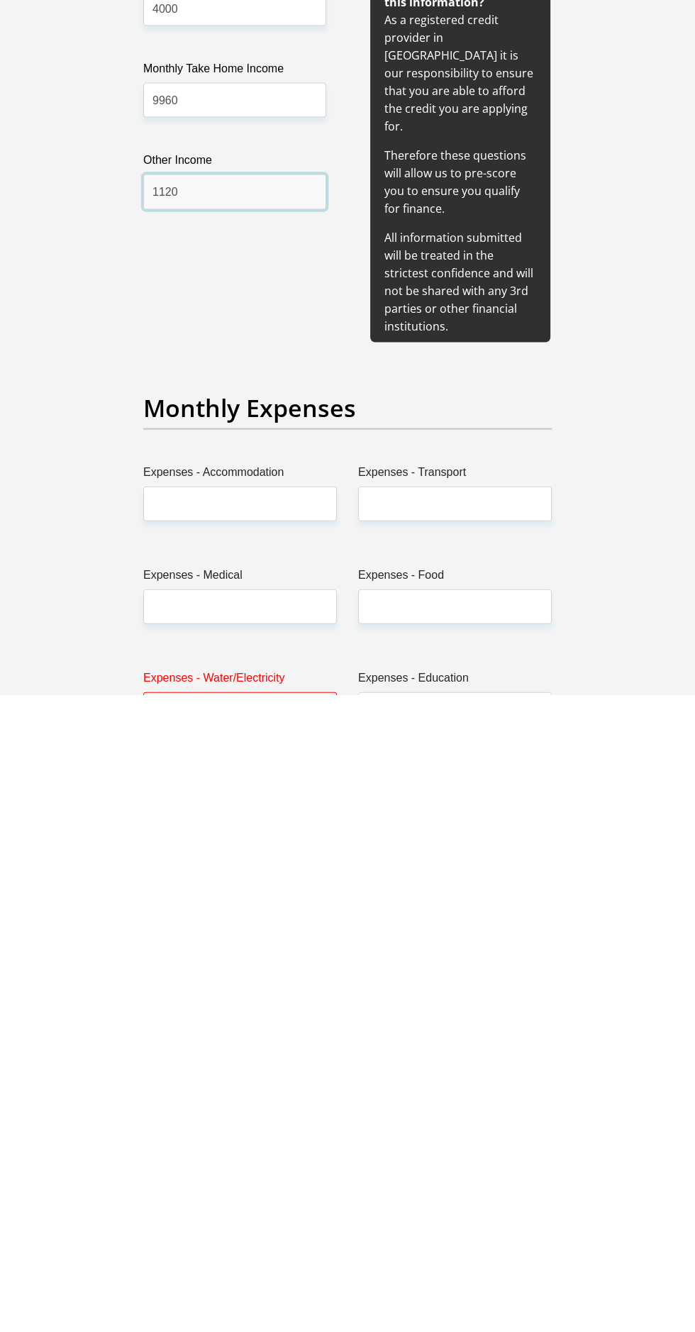
type input "1120"
click at [282, 1124] on input "Expenses - Accommodation" at bounding box center [240, 1141] width 194 height 35
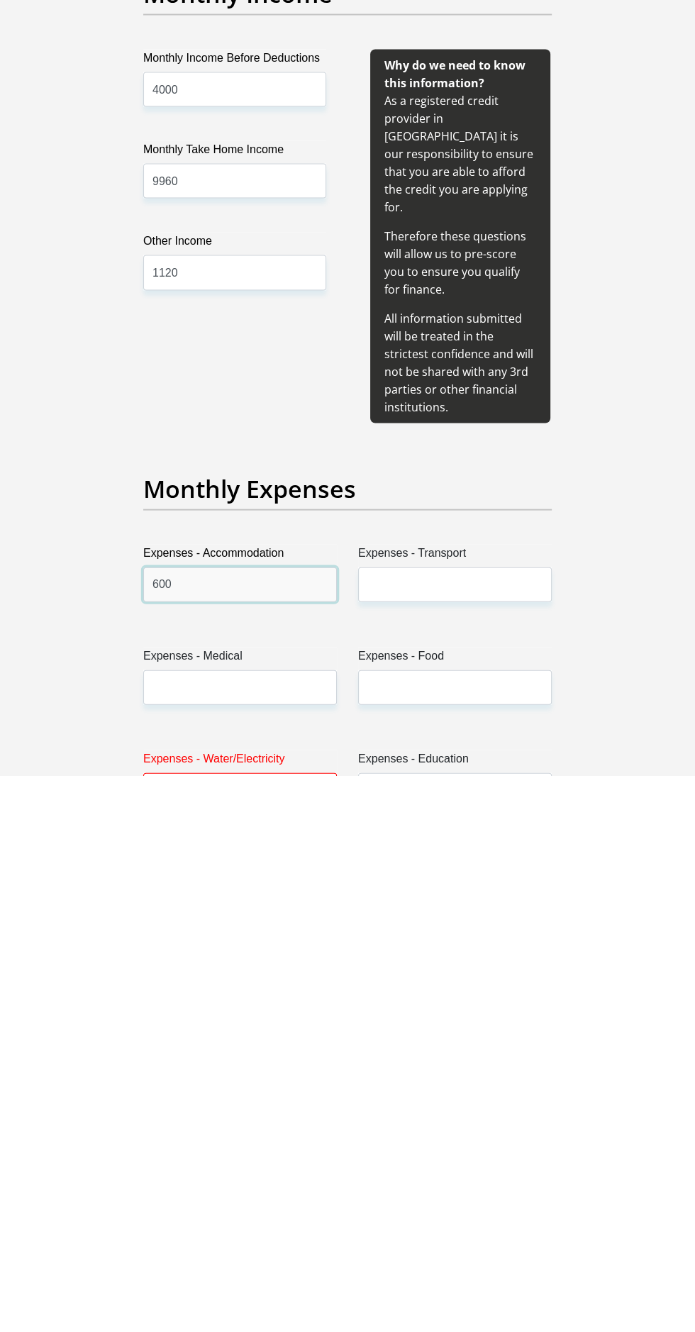
type input "600"
click at [526, 1124] on input "Expenses - Transport" at bounding box center [455, 1141] width 194 height 35
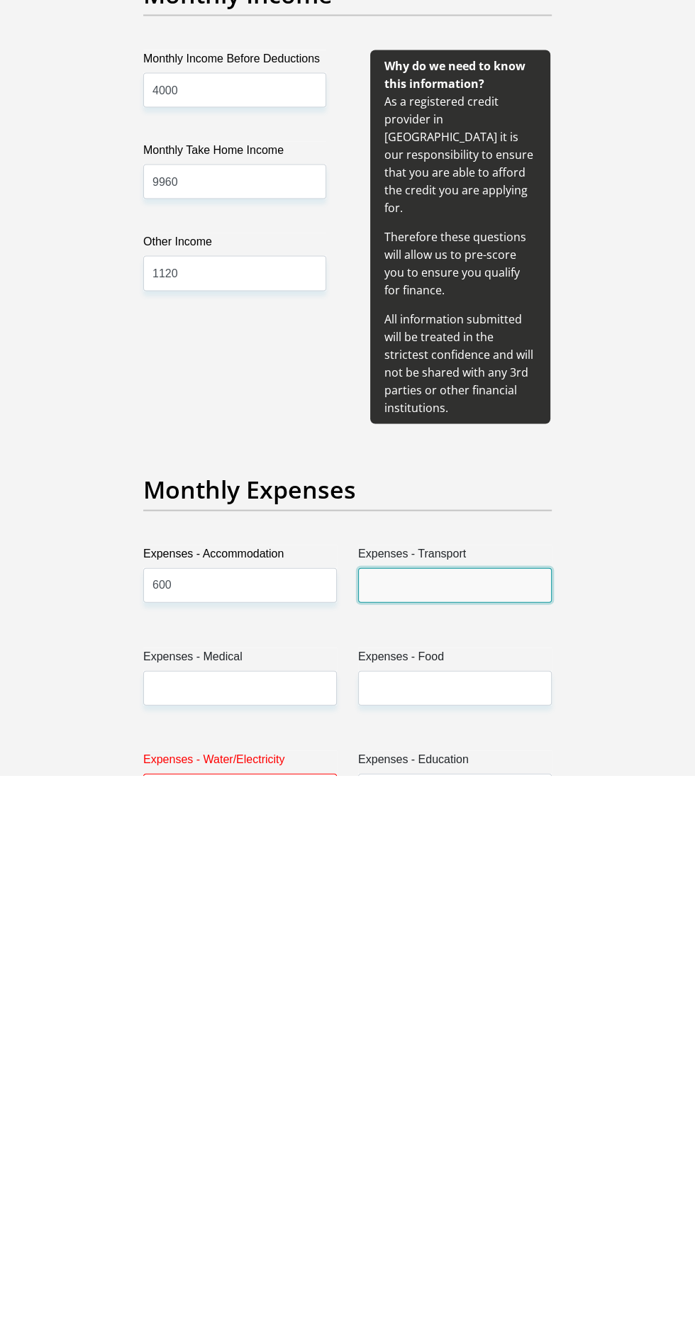
scroll to position [1280, 0]
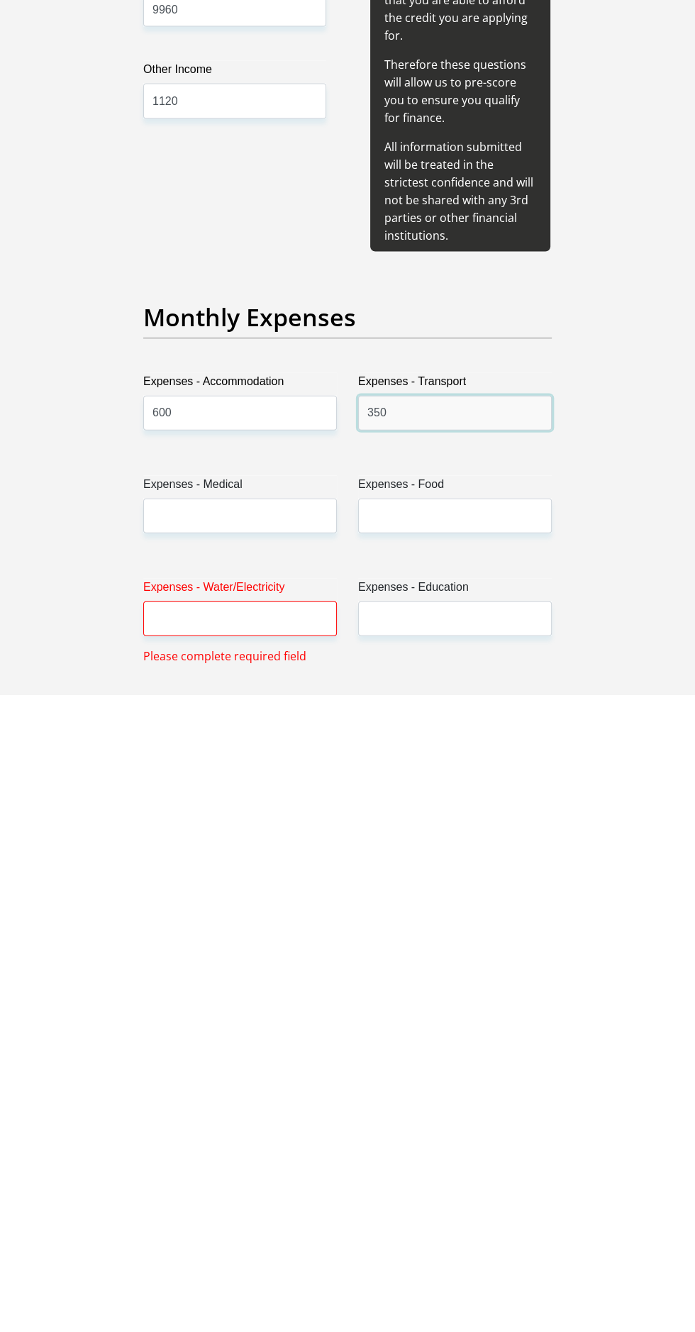
type input "350"
click at [319, 1136] on input "Expenses - Medical" at bounding box center [240, 1153] width 194 height 35
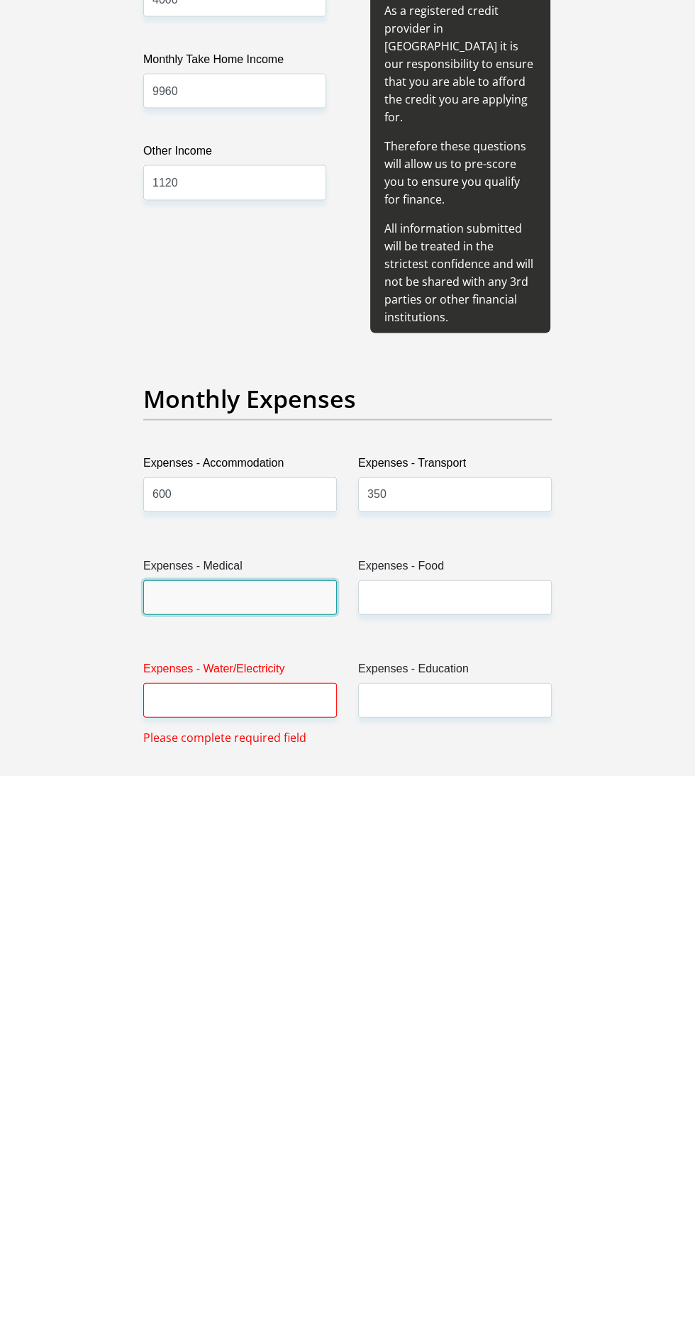
scroll to position [1372, 0]
type input "100"
click at [513, 1136] on input "Expenses - Food" at bounding box center [455, 1153] width 194 height 35
type input "8"
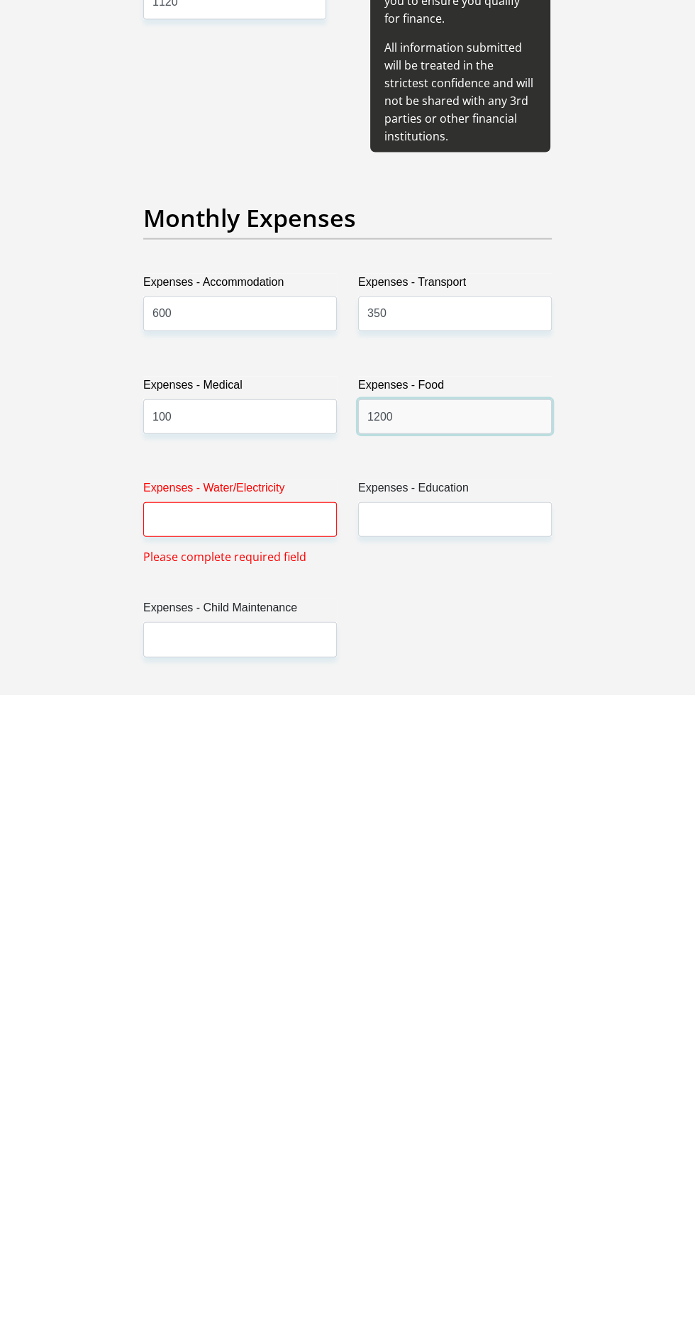
scroll to position [1478, 0]
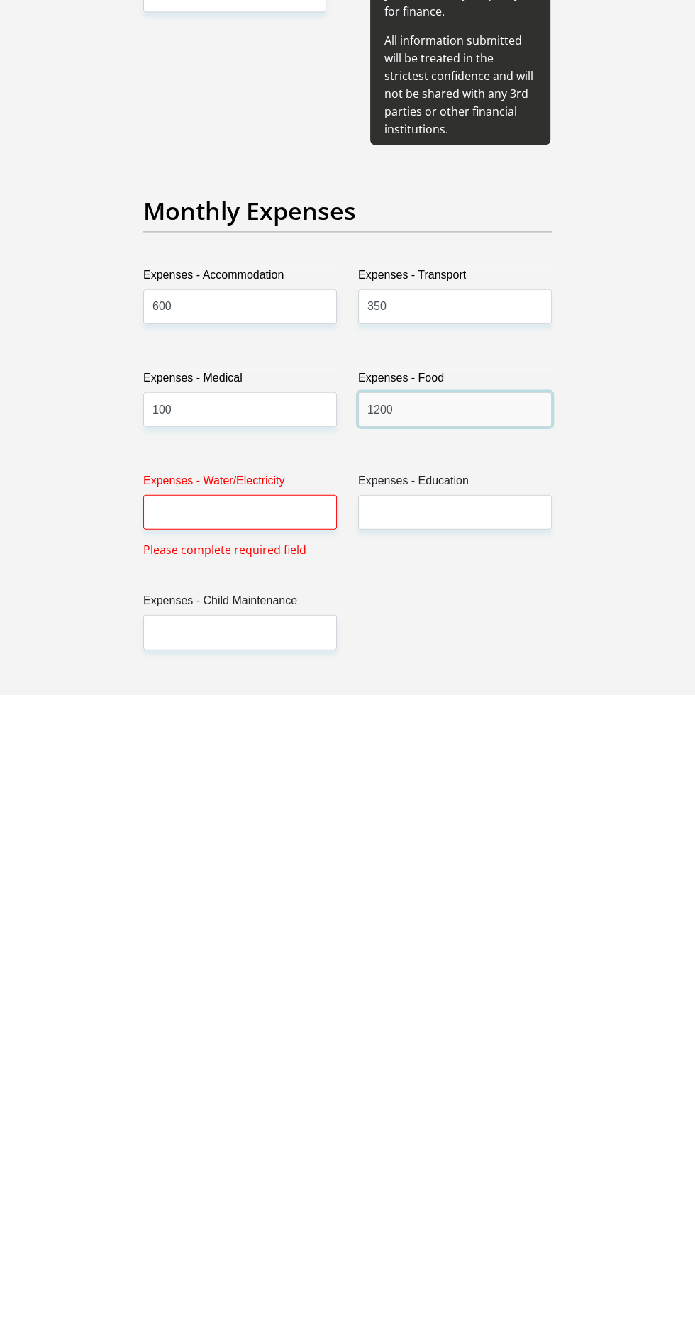
type input "1200"
click at [305, 1134] on input "Expenses - Water/Electricity" at bounding box center [240, 1150] width 194 height 35
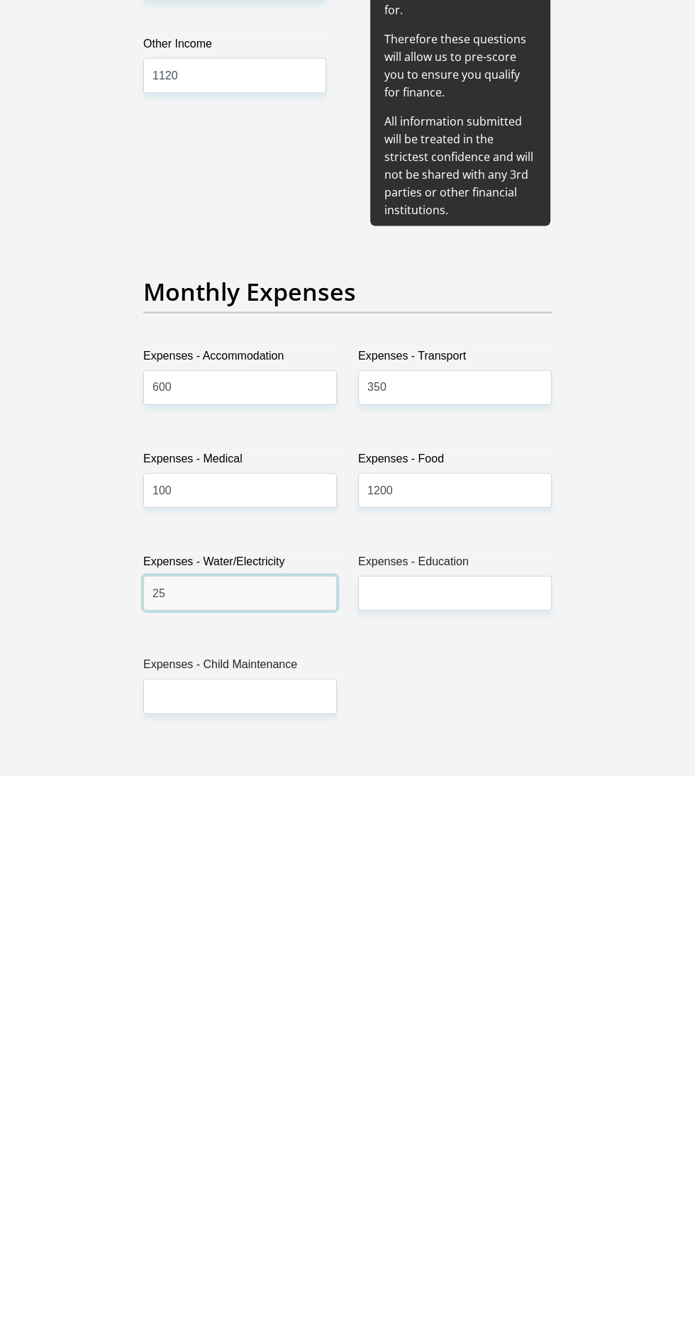
type input "2"
type input "300"
click at [515, 1133] on input "Expenses - Education" at bounding box center [455, 1150] width 194 height 35
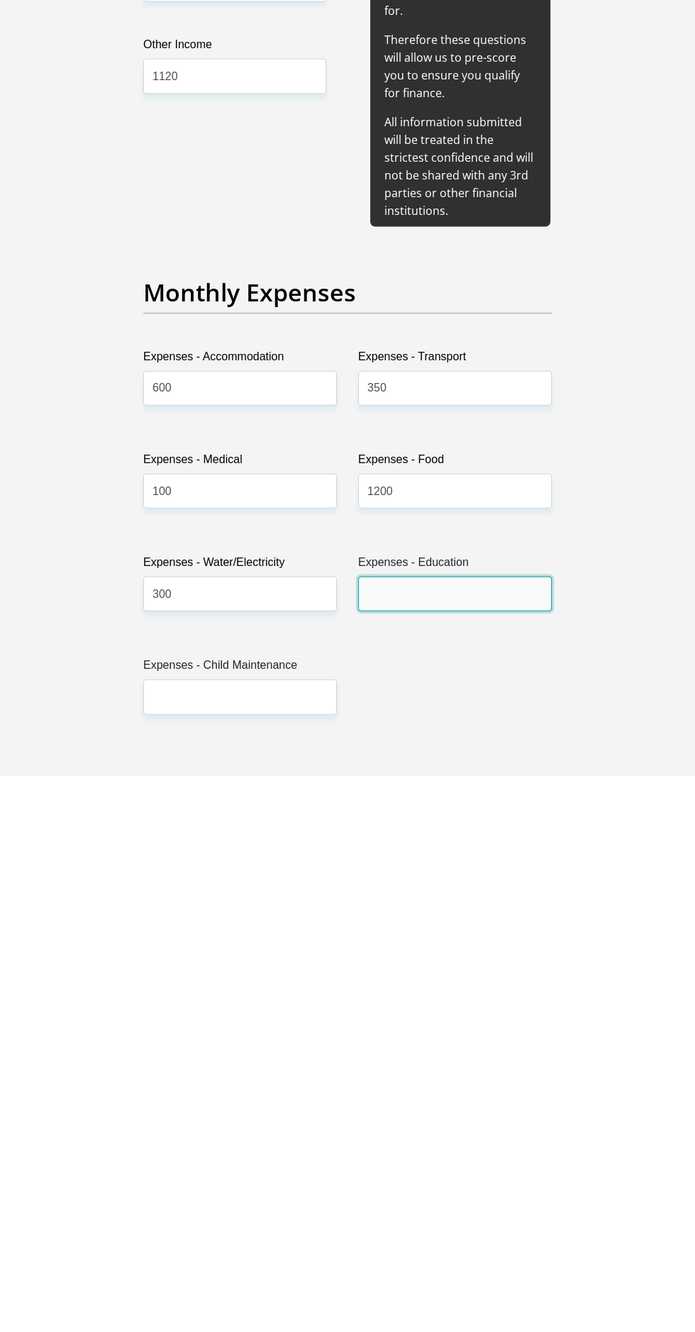
scroll to position [1478, 0]
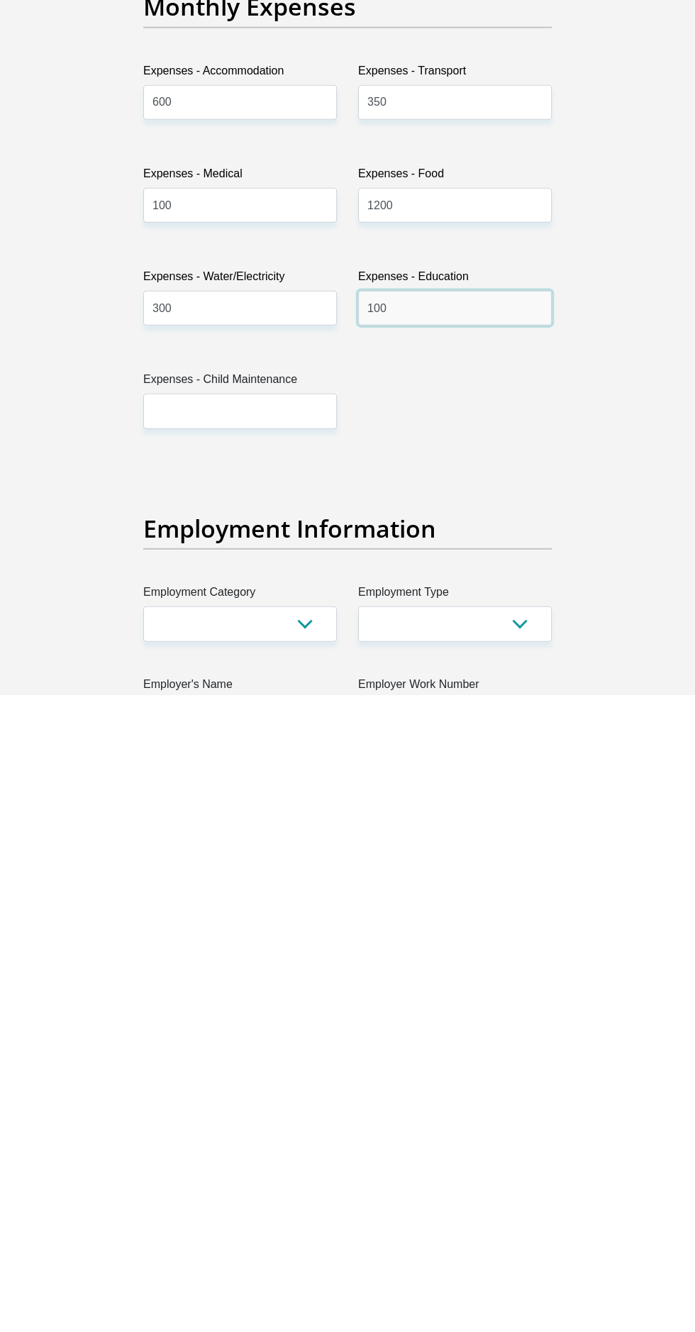
type input "100"
click at [314, 1031] on input "Expenses - Child Maintenance" at bounding box center [240, 1048] width 194 height 35
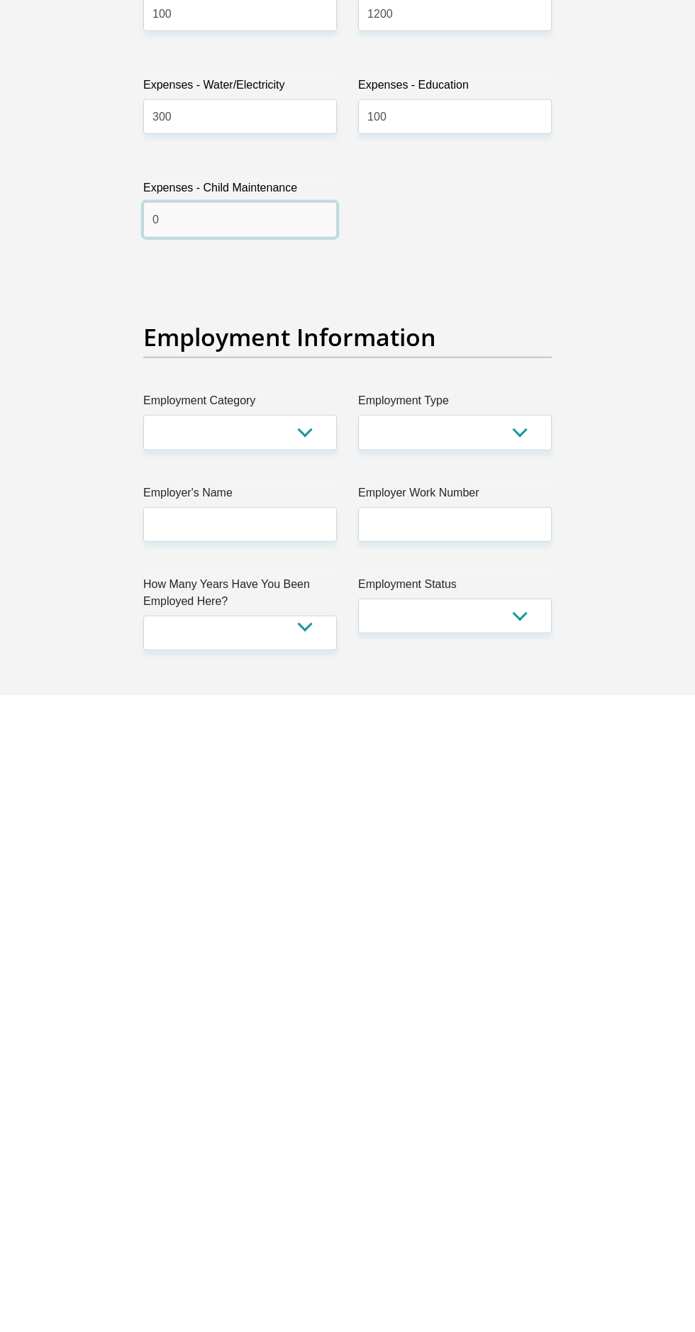
type input "0"
click at [319, 1058] on select "AGRICULTURE ALCOHOL & TOBACCO CONSTRUCTION MATERIALS METALLURGY EQUIPMENT FOR R…" at bounding box center [240, 1070] width 194 height 35
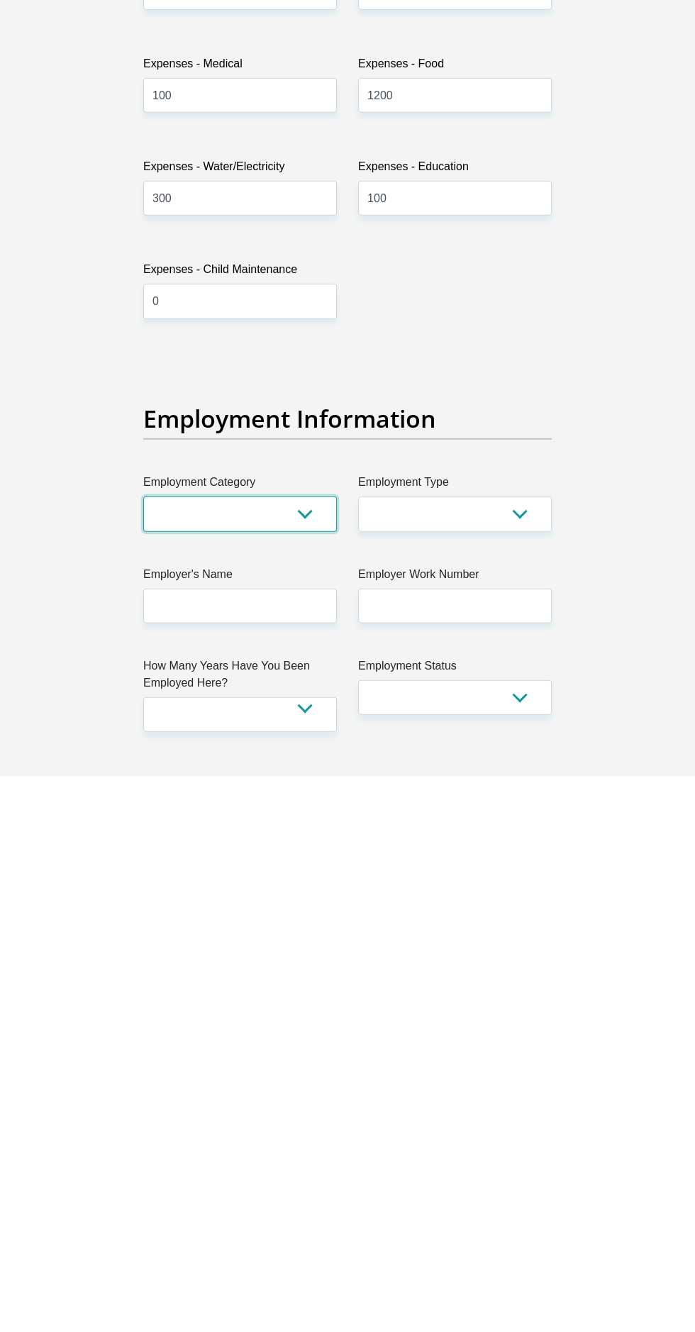
scroll to position [1874, 0]
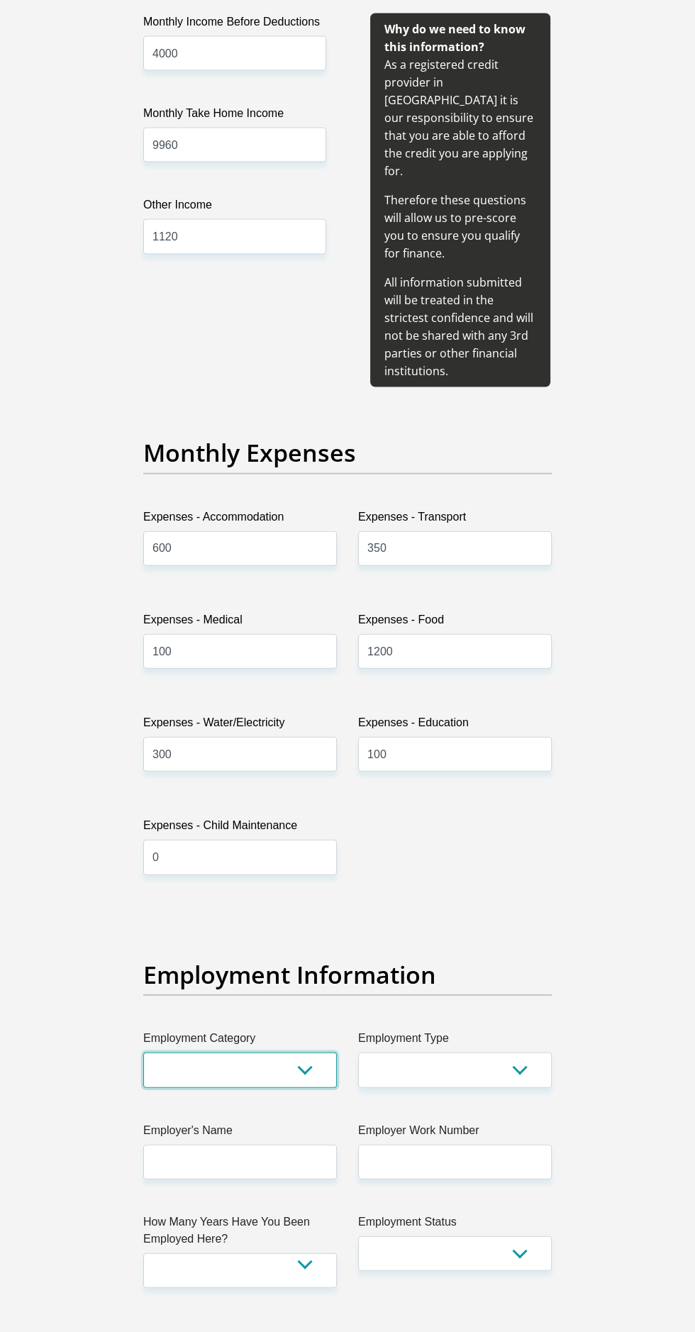
select select "29"
click at [143, 1053] on select "AGRICULTURE ALCOHOL & TOBACCO CONSTRUCTION MATERIALS METALLURGY EQUIPMENT FOR R…" at bounding box center [240, 1070] width 194 height 35
click at [314, 1053] on select "AGRICULTURE ALCOHOL & TOBACCO CONSTRUCTION MATERIALS METALLURGY EQUIPMENT FOR R…" at bounding box center [240, 1070] width 194 height 35
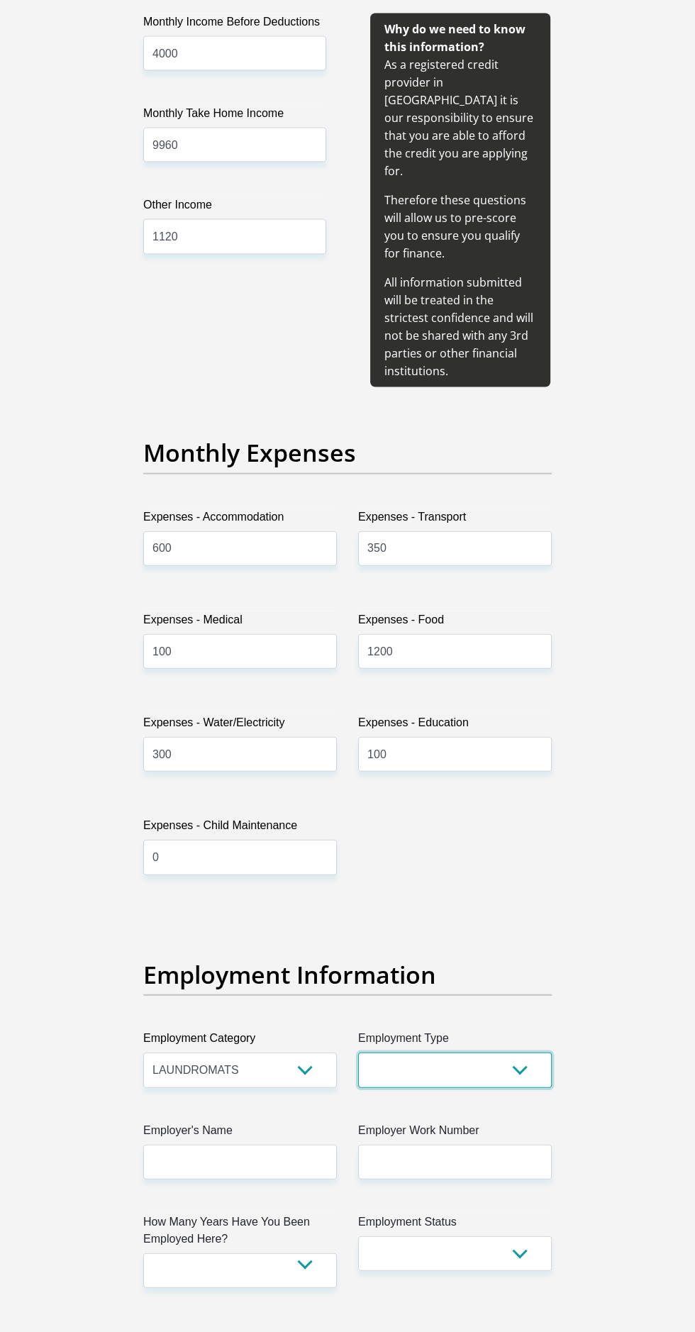
click at [537, 1053] on select "College/Lecturer Craft Seller Creative Driver Executive Farmer Forces - Non Com…" at bounding box center [455, 1070] width 194 height 35
select select "Unknown/Other"
click at [358, 1053] on select "College/Lecturer Craft Seller Creative Driver Executive Farmer Forces - Non Com…" at bounding box center [455, 1070] width 194 height 35
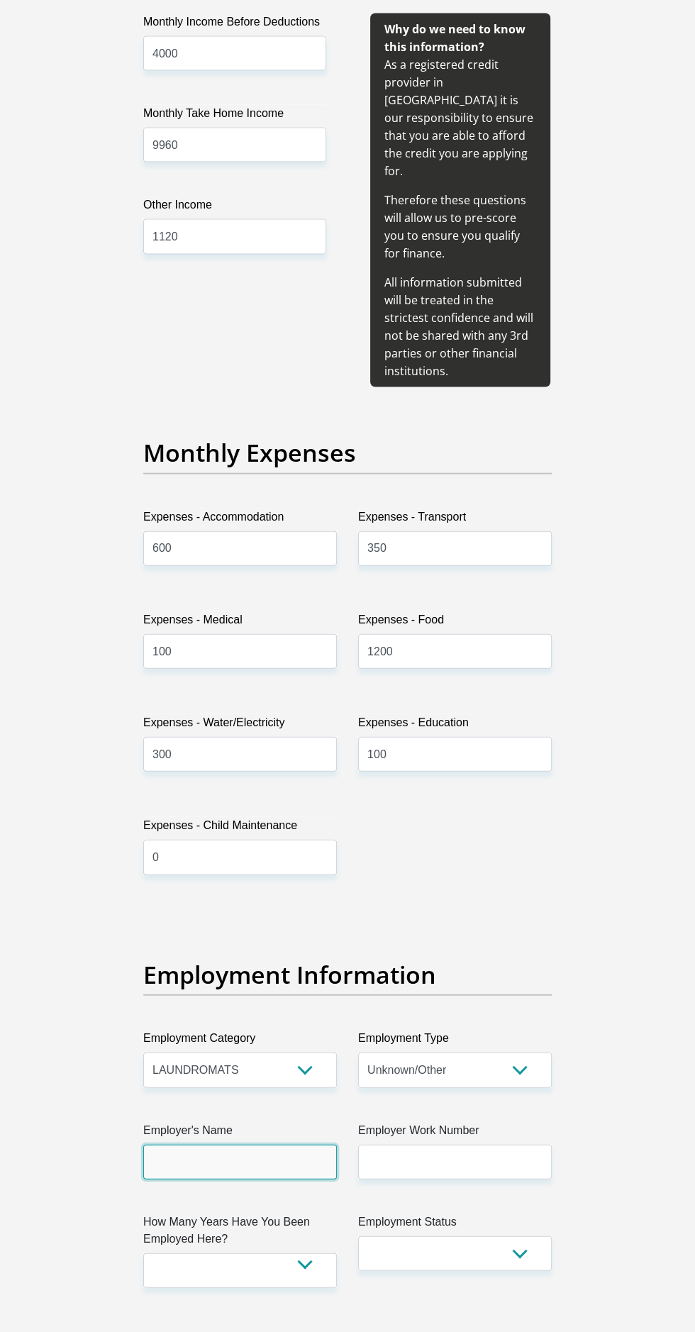
click at [297, 1145] on input "Employer's Name" at bounding box center [240, 1162] width 194 height 35
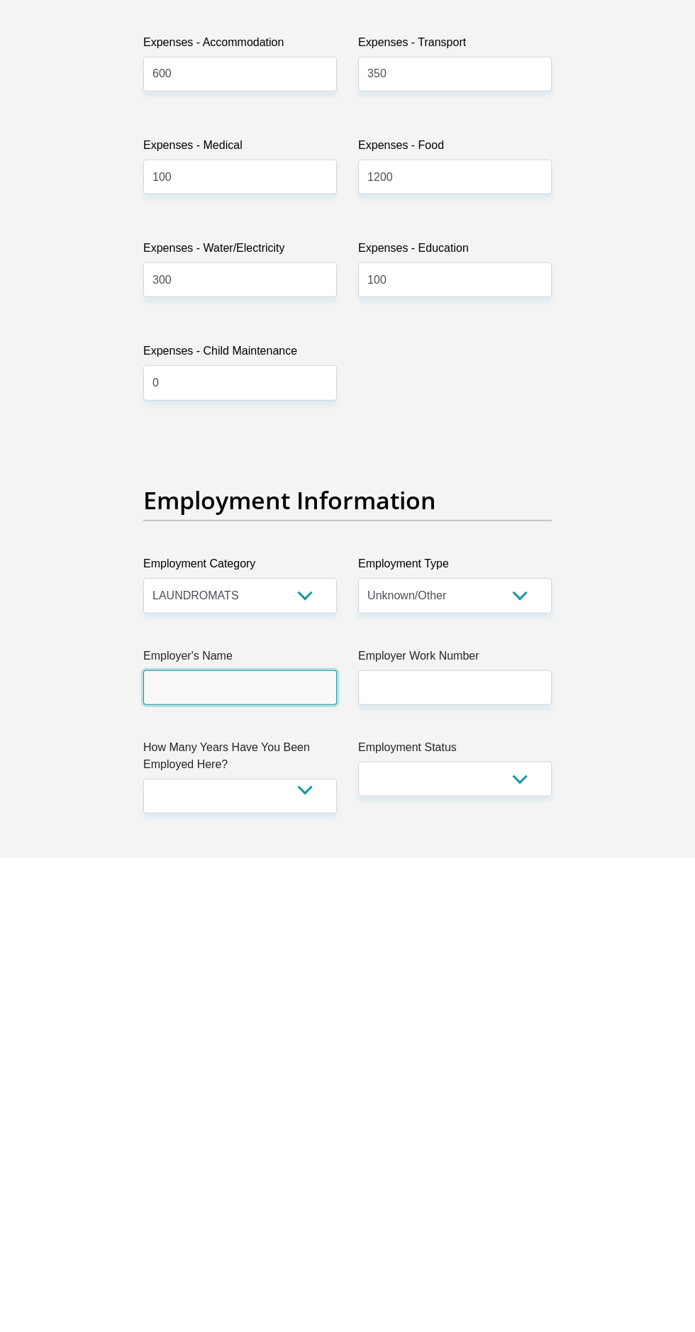
scroll to position [2069, 0]
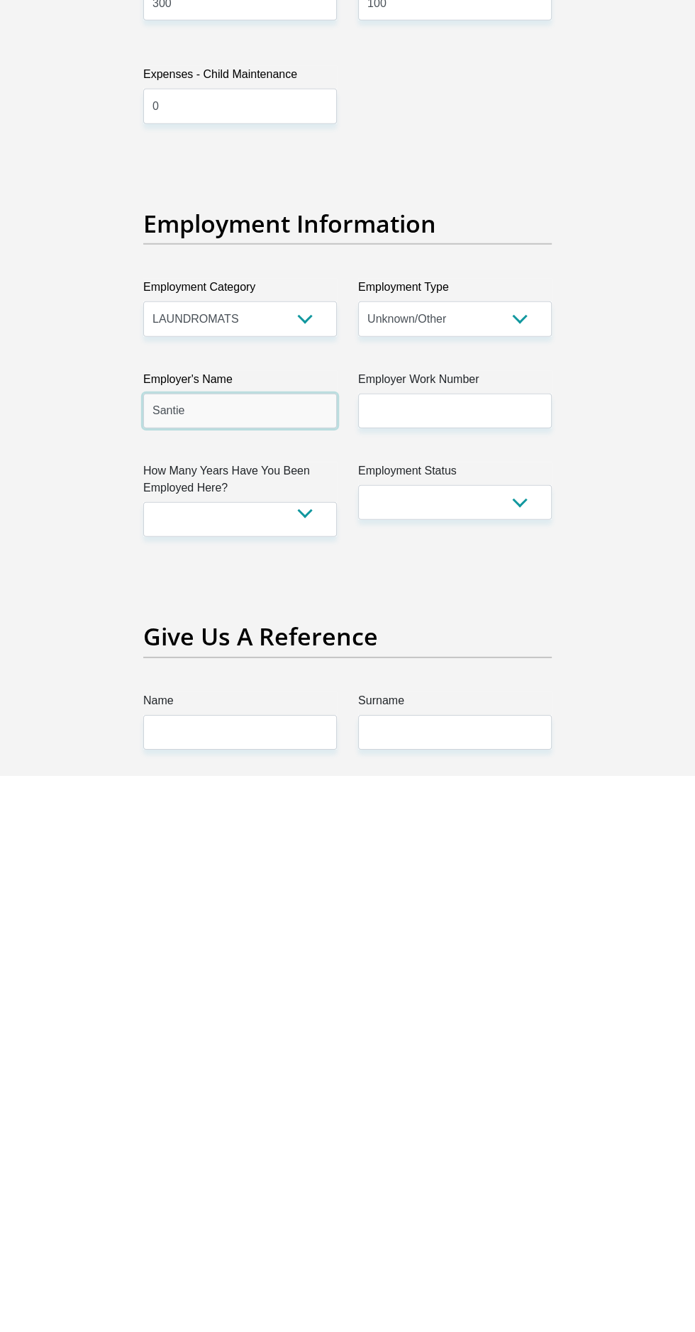
type input "Santie"
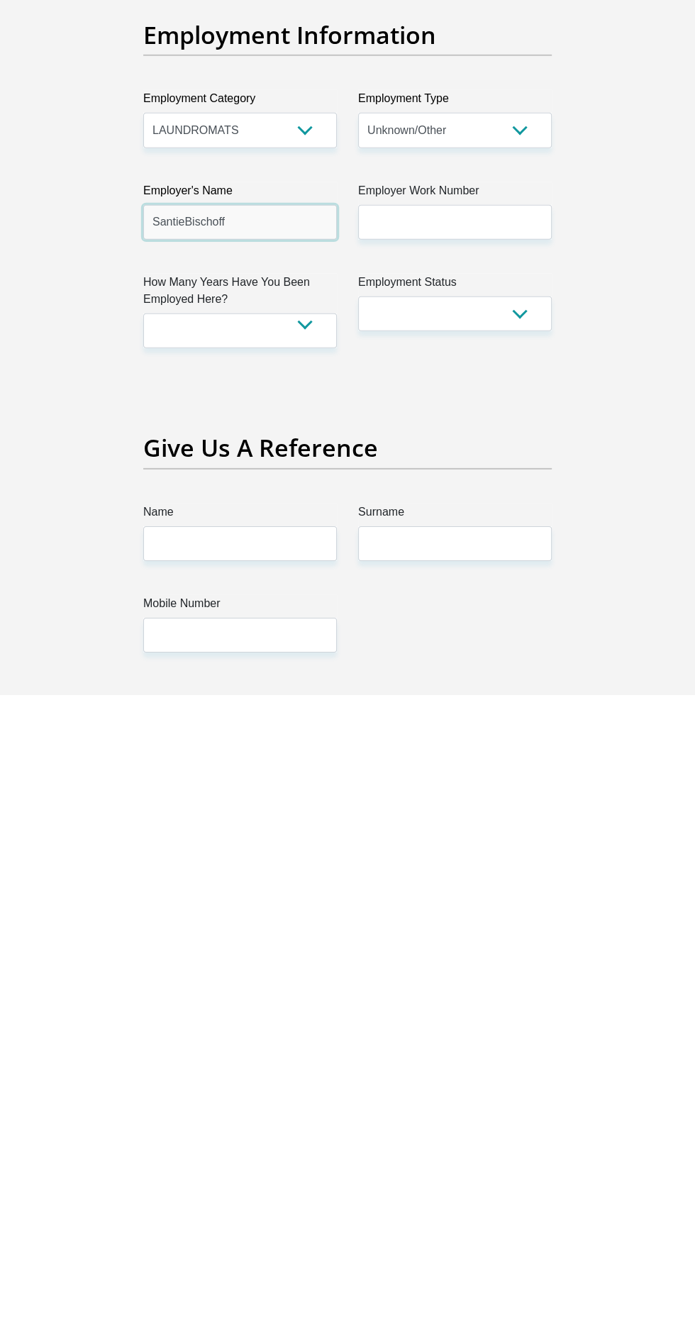
scroll to position [2177, 0]
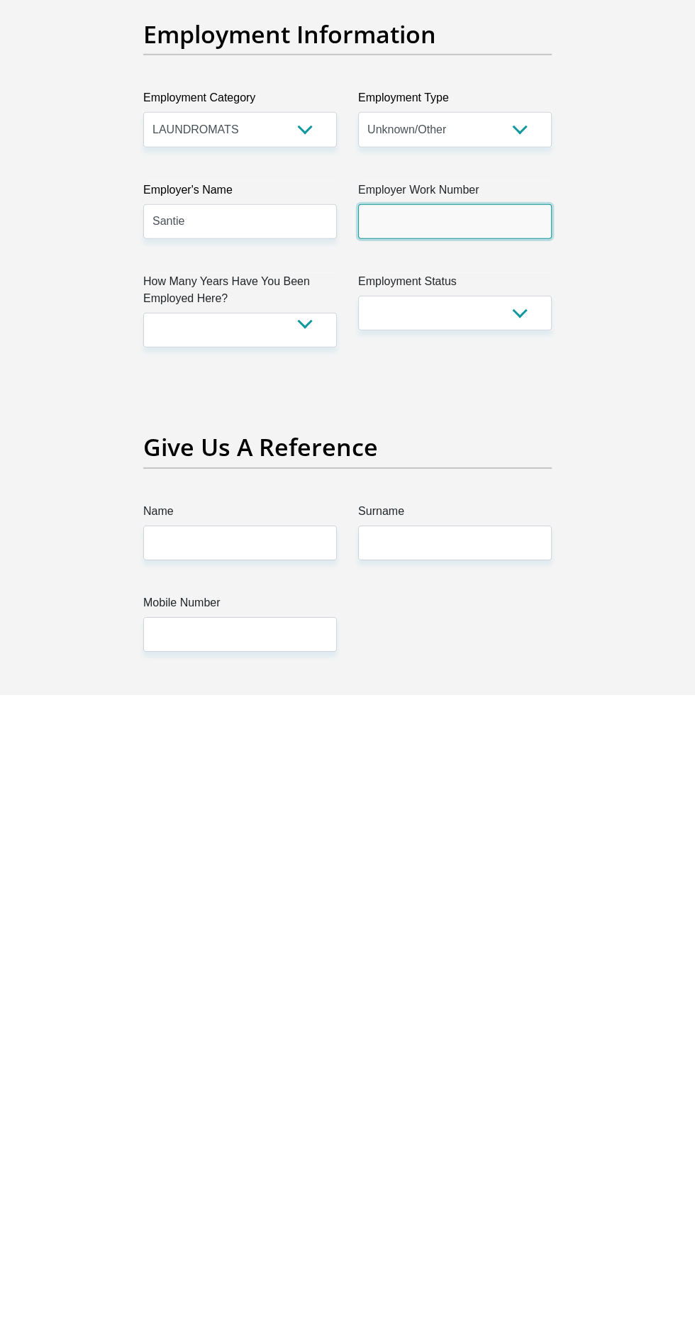
click at [533, 842] on input "Employer Work Number" at bounding box center [455, 859] width 194 height 35
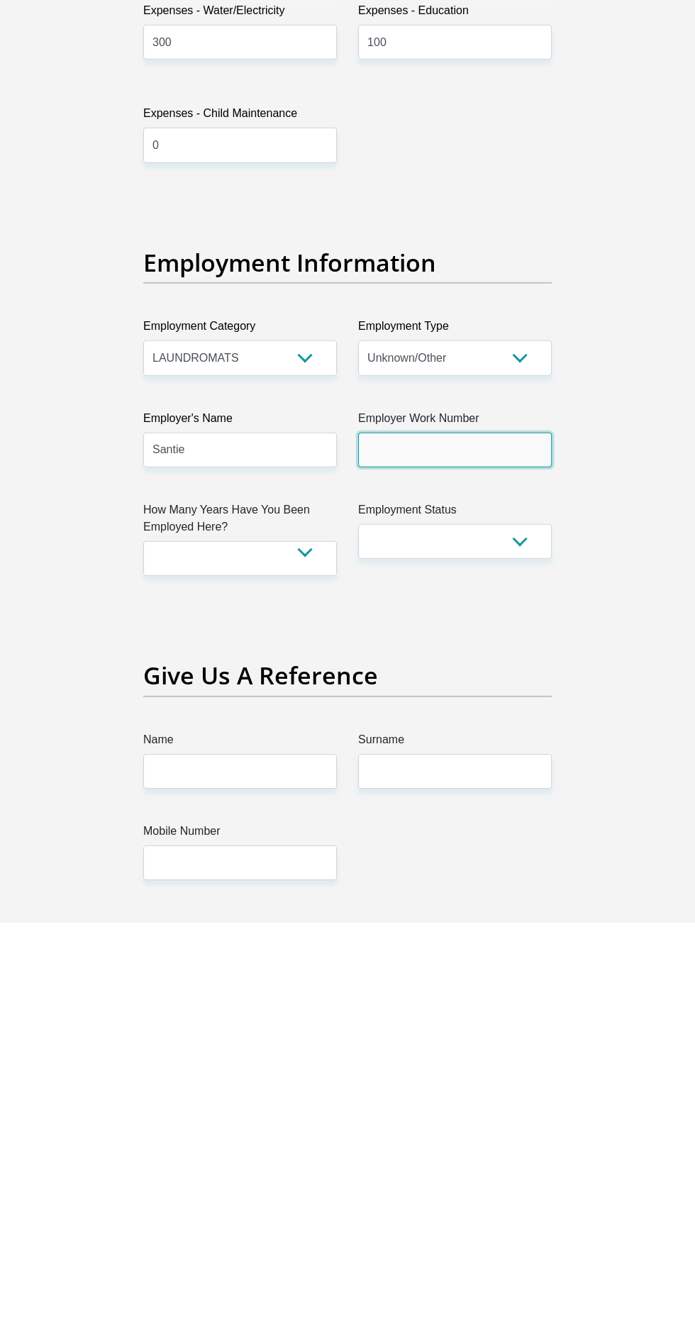
scroll to position [2176, 0]
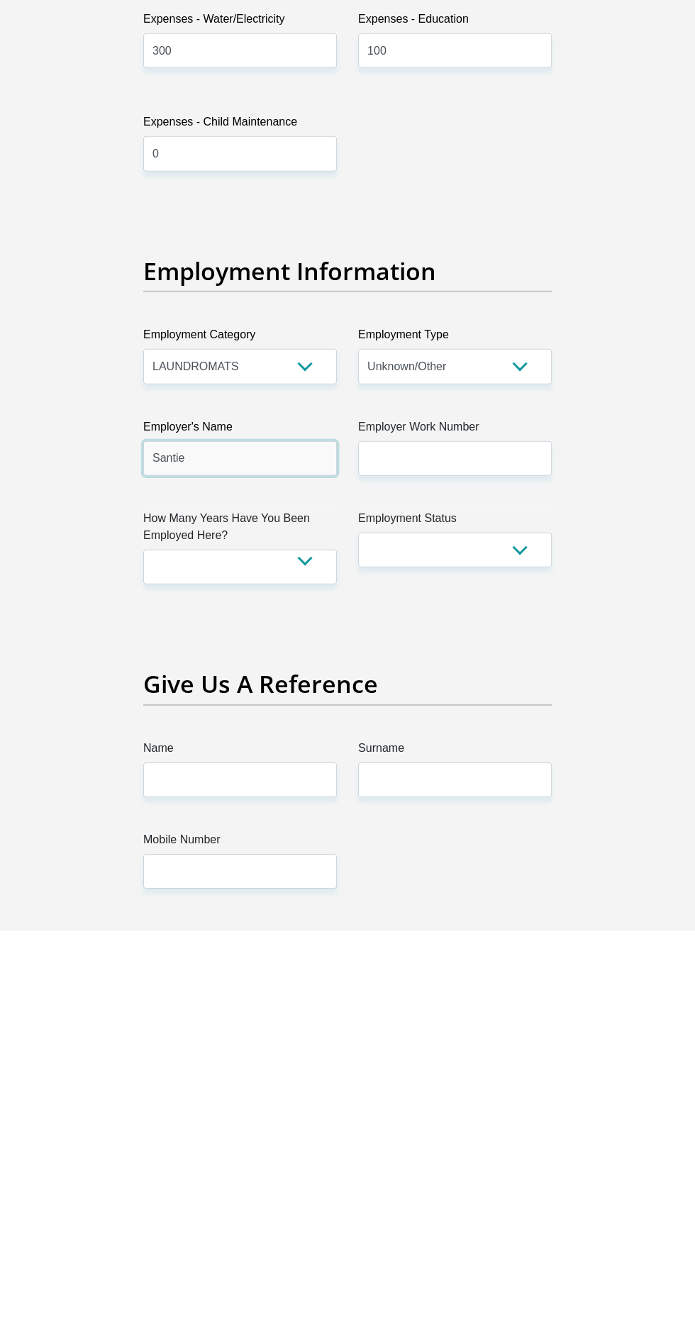
click at [304, 843] on input "Santie" at bounding box center [240, 860] width 194 height 35
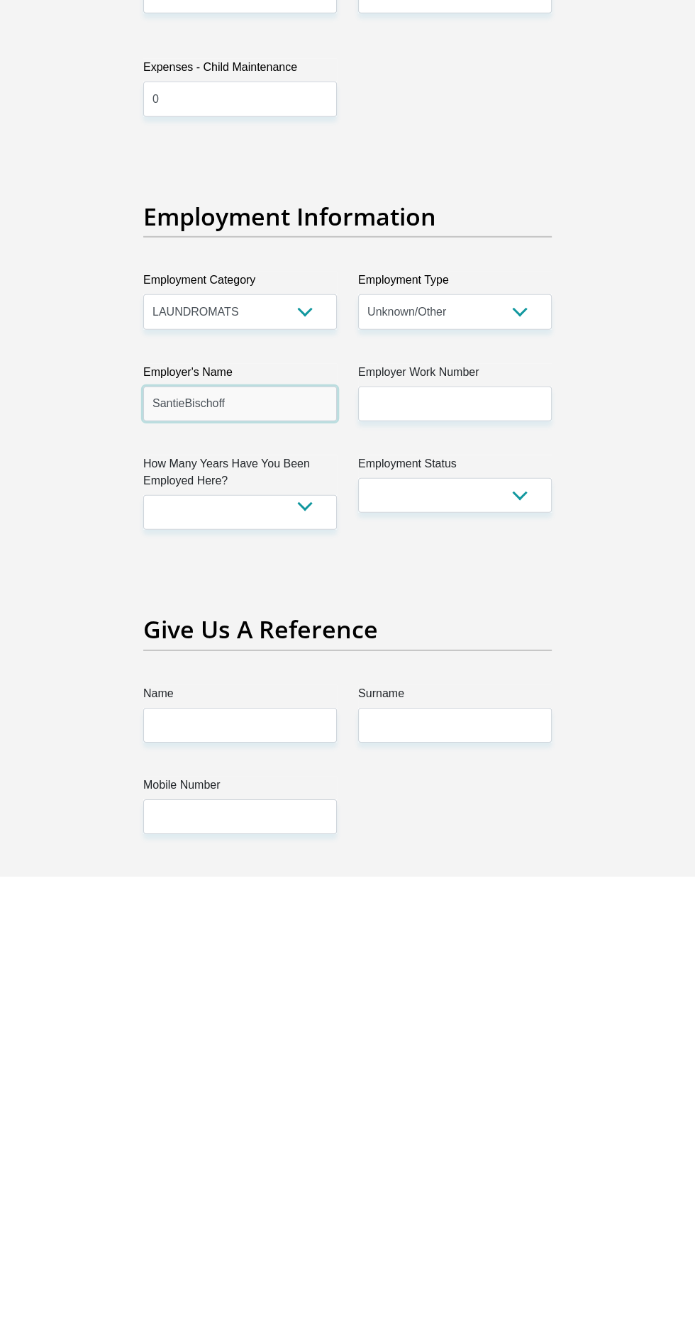
type input "SantieBischoff"
click at [516, 843] on input "Employer Work Number" at bounding box center [455, 860] width 194 height 35
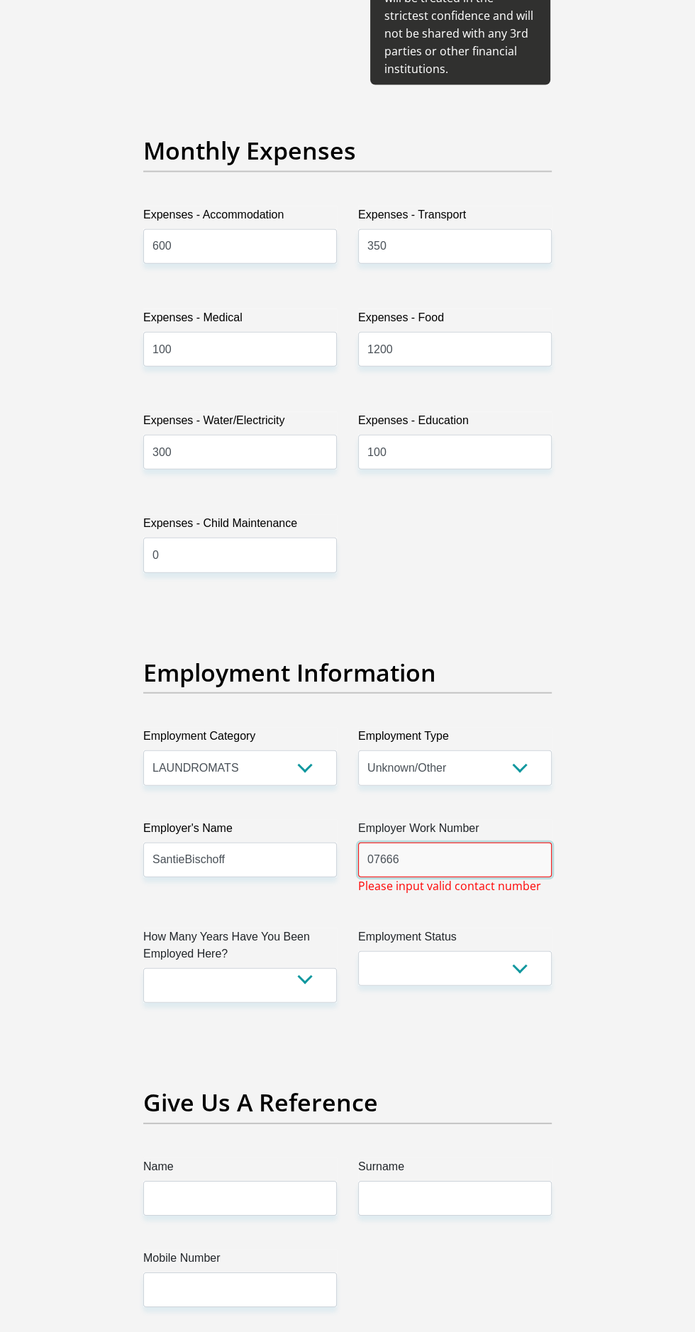
click at [480, 843] on input "07666" at bounding box center [455, 860] width 194 height 35
click at [652, 897] on section "Personal Details Title Mr Ms Mrs Dr Other First Name Julia Surname Ntlhekoa ID …" at bounding box center [347, 696] width 695 height 5516
click at [40, 887] on section "Personal Details Title Mr Ms Mrs Dr Other First Name Julia Surname Ntlhekoa ID …" at bounding box center [347, 696] width 695 height 5516
click at [492, 843] on input "07666703" at bounding box center [455, 860] width 194 height 35
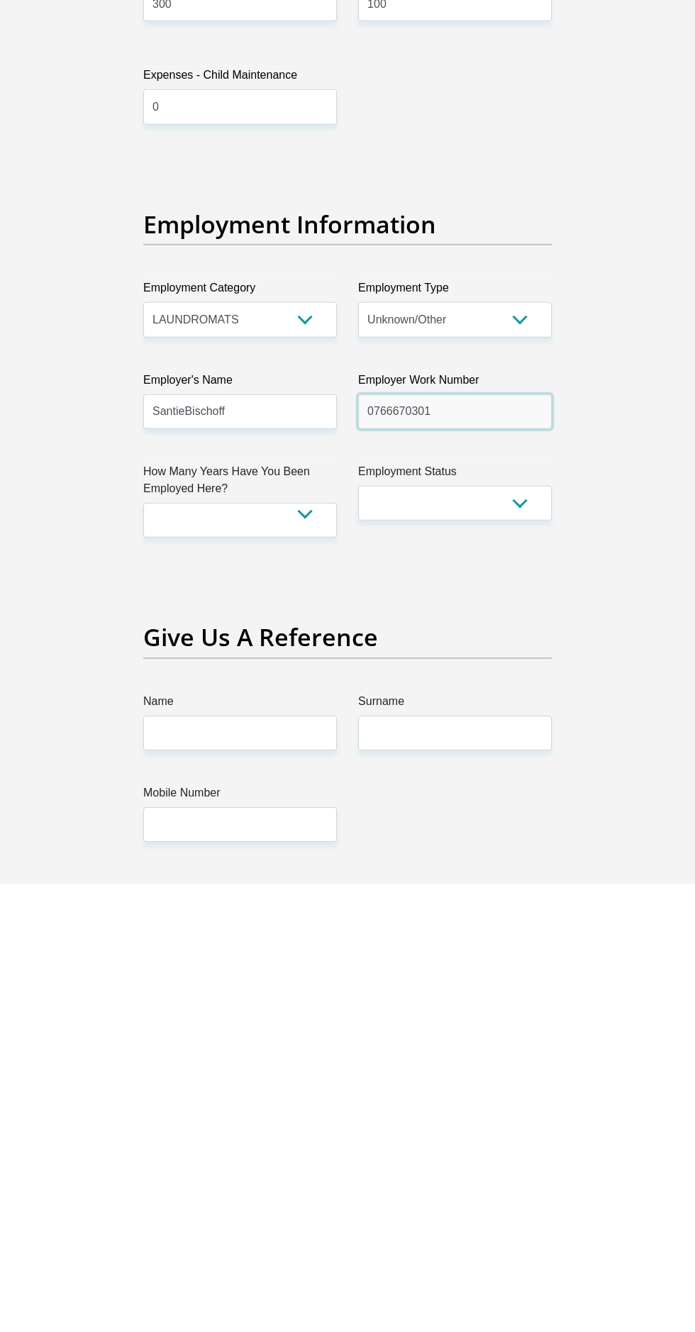
type input "0766670301"
click at [313, 951] on select "less than 1 year 1-3 years 3-5 years 5+ years" at bounding box center [240, 968] width 194 height 35
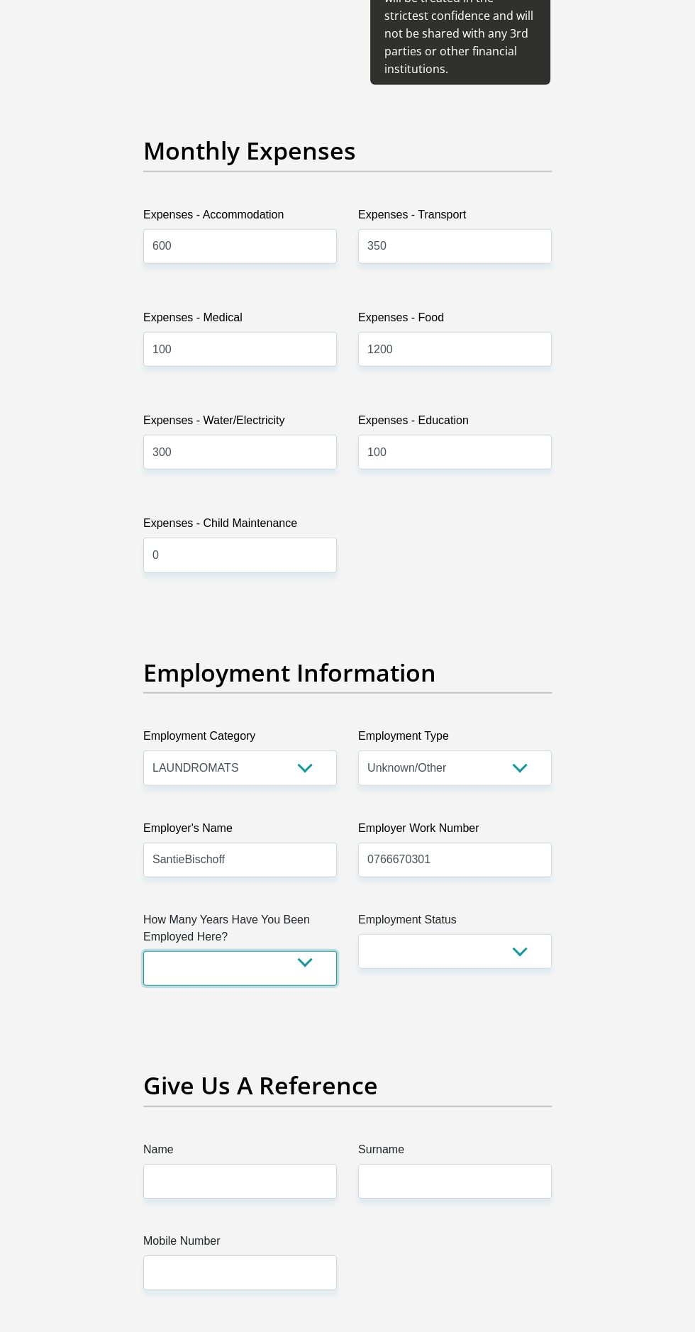
select select "24"
click at [143, 951] on select "less than 1 year 1-3 years 3-5 years 5+ years" at bounding box center [240, 968] width 194 height 35
click at [538, 934] on select "Permanent/Full-time Part-time/Casual Contract Worker Self-Employed Housewife Re…" at bounding box center [455, 951] width 194 height 35
select select "1"
click at [358, 934] on select "Permanent/Full-time Part-time/Casual Contract Worker Self-Employed Housewife Re…" at bounding box center [455, 951] width 194 height 35
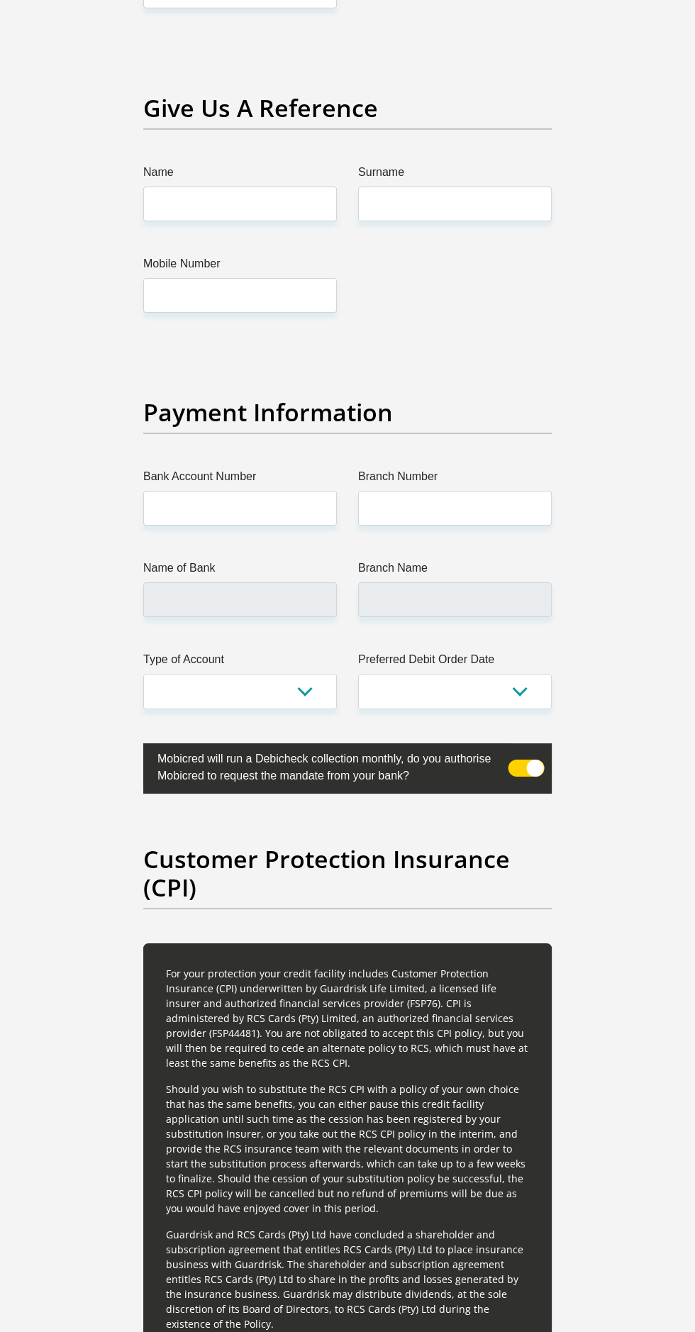
scroll to position [3194, 0]
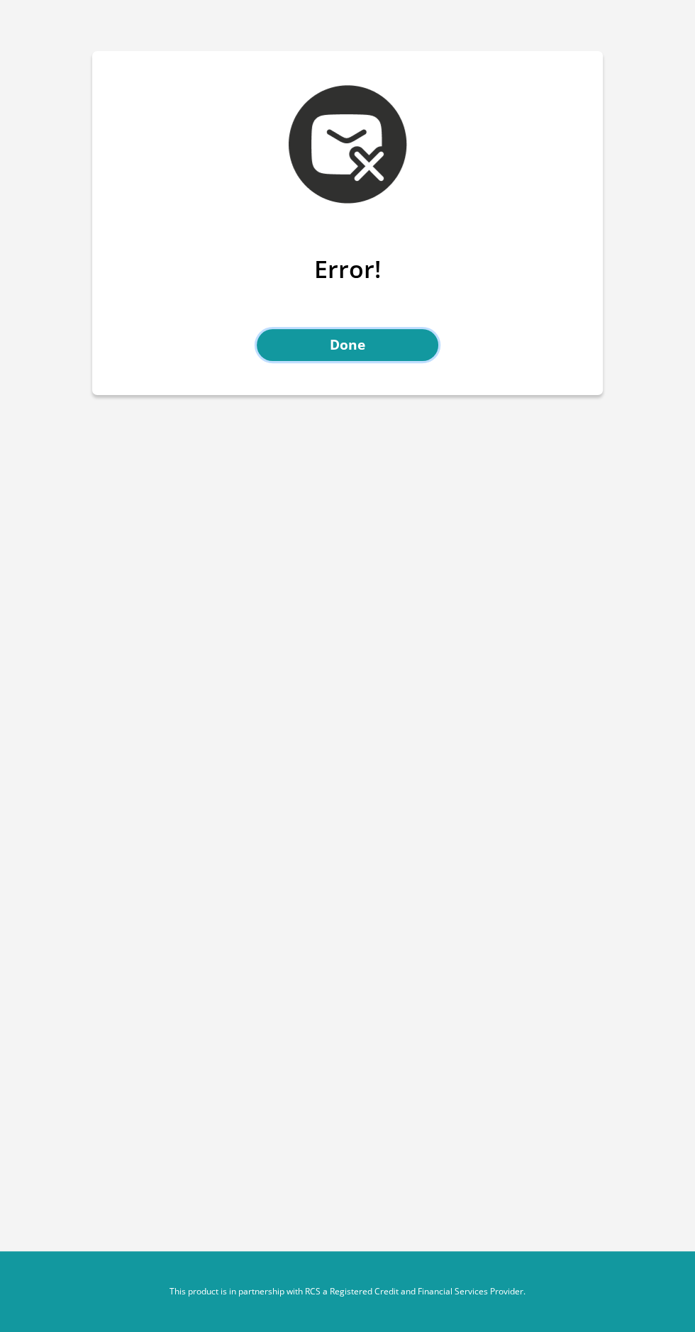
click at [406, 346] on link "Done" at bounding box center [348, 345] width 182 height 32
